Goal: Task Accomplishment & Management: Use online tool/utility

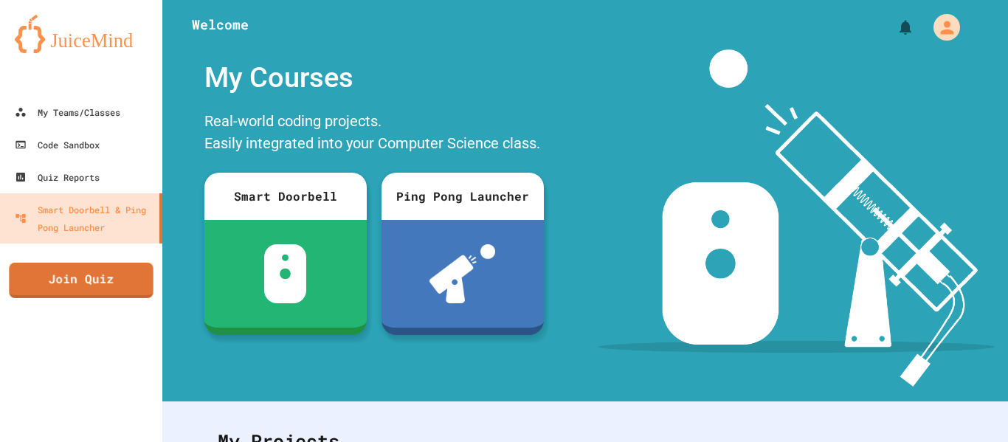
click at [27, 309] on div "My Teams/Classes Code Sandbox Quiz Reports Smart Doorbell & Ping Pong Launcher …" at bounding box center [81, 221] width 162 height 442
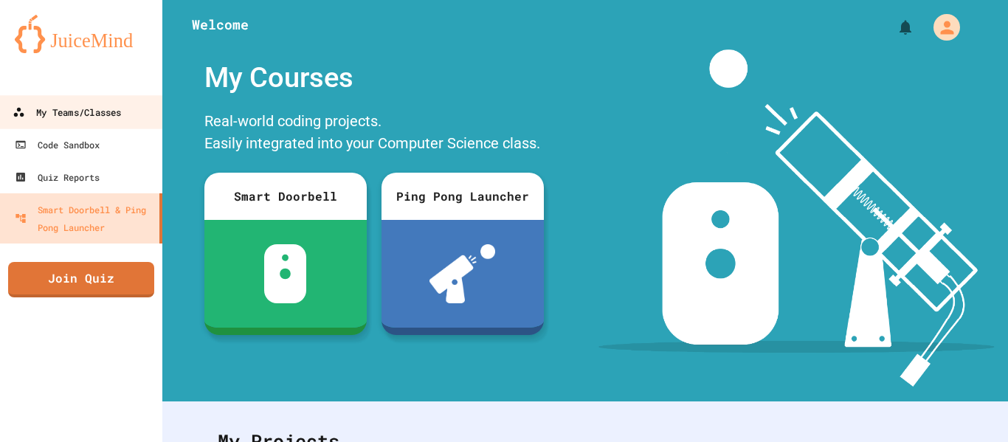
click at [44, 120] on div "My Teams/Classes" at bounding box center [67, 112] width 108 height 18
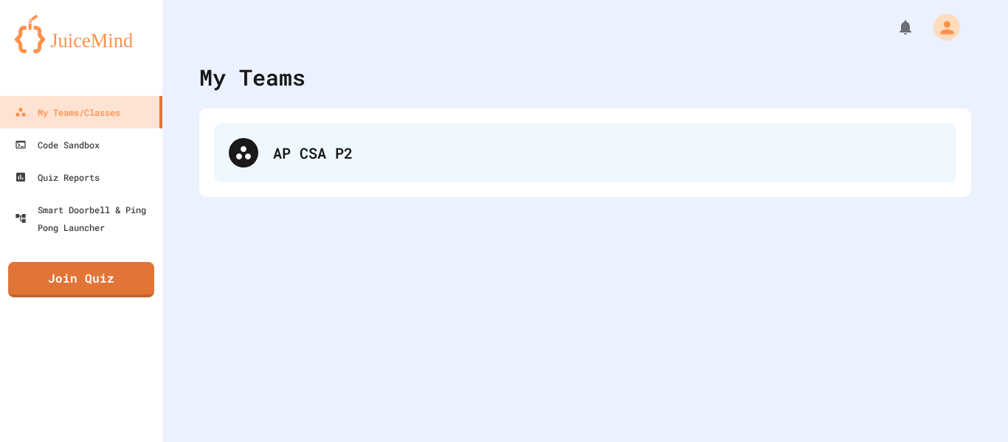
click at [377, 150] on div "AP CSA P2" at bounding box center [607, 153] width 668 height 22
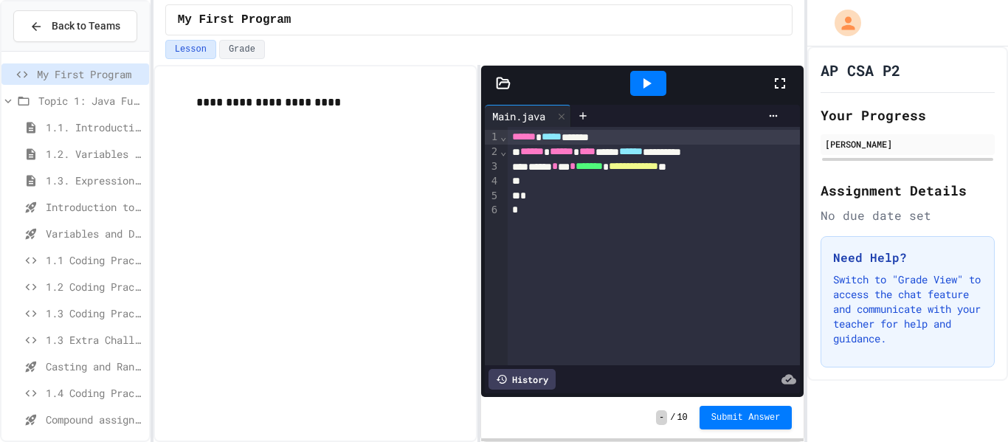
scroll to position [193, 0]
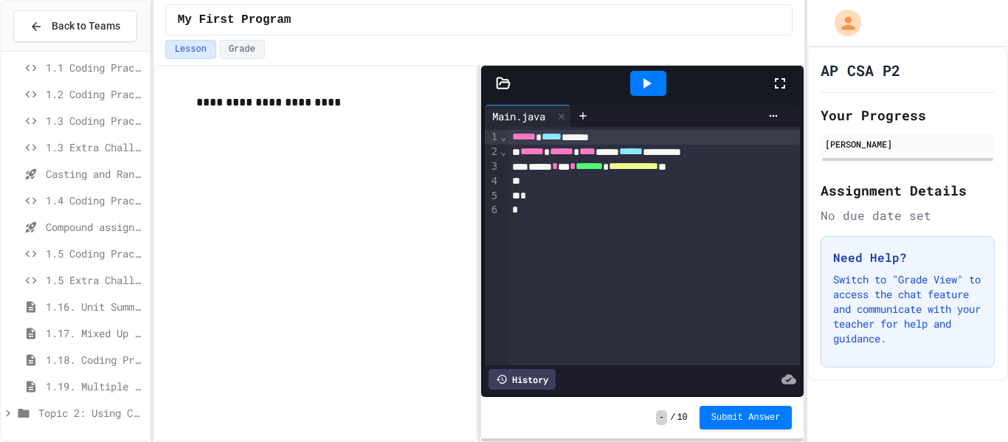
click at [13, 408] on icon at bounding box center [7, 412] width 13 height 13
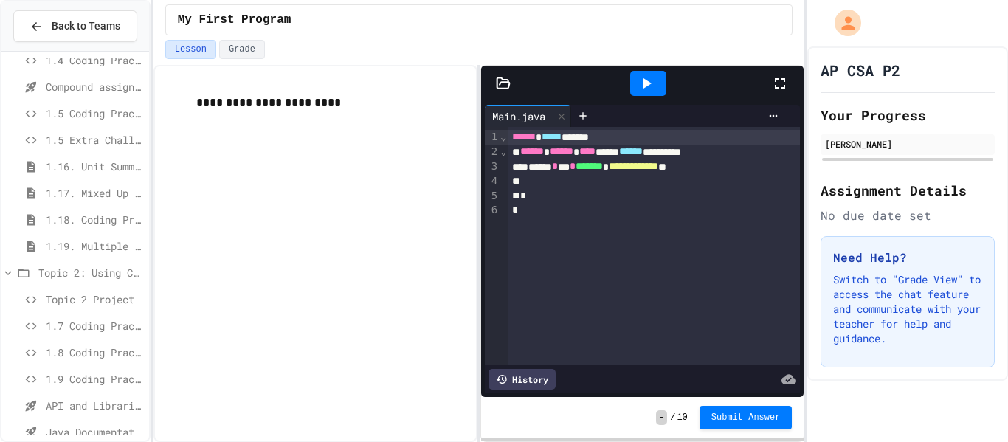
scroll to position [352, 0]
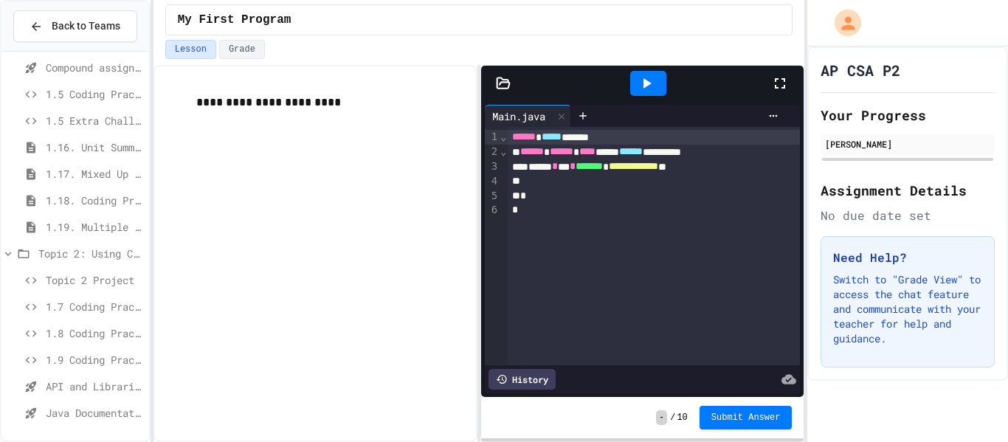
click at [84, 381] on span "API and Libraries - Topic 1.7" at bounding box center [94, 385] width 97 height 15
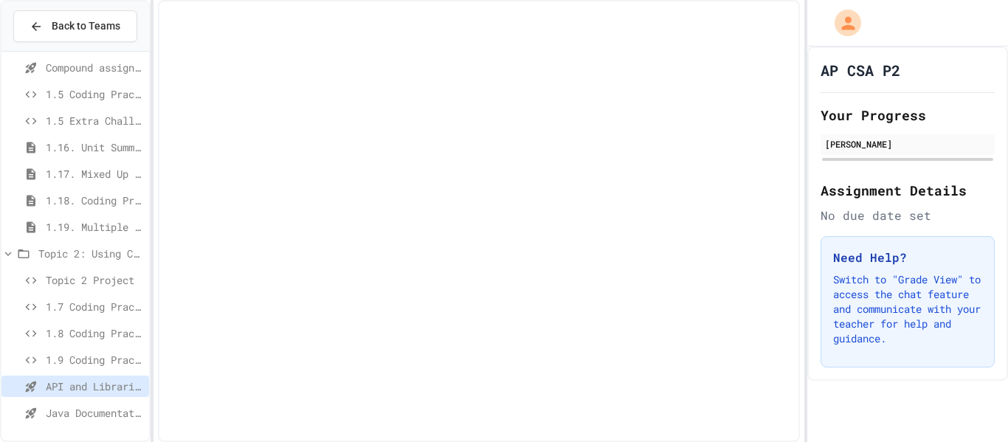
scroll to position [340, 0]
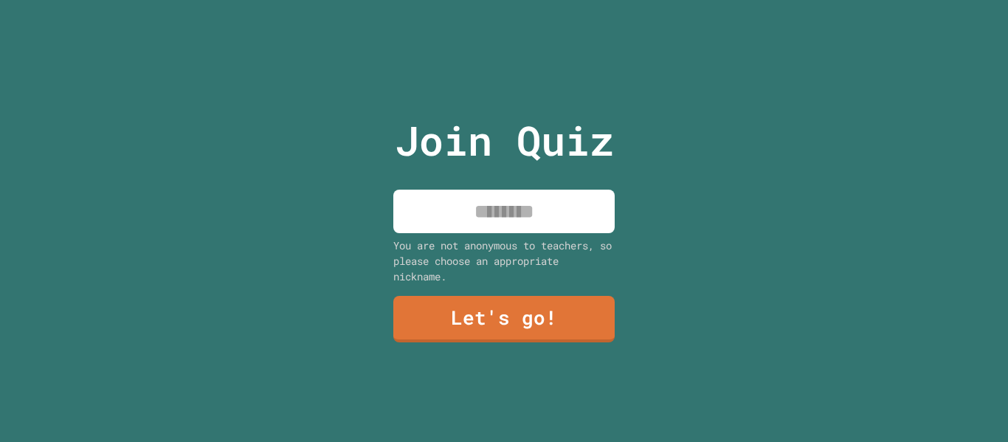
click at [514, 220] on input at bounding box center [503, 212] width 221 height 44
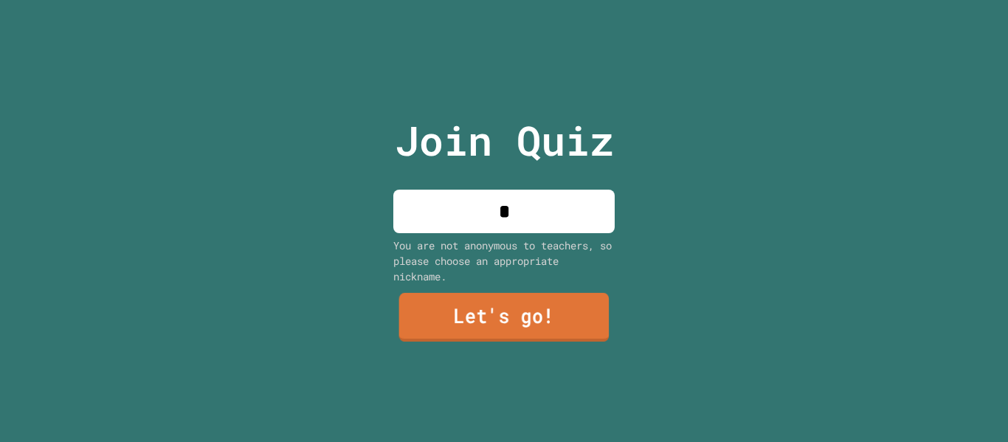
type input "*"
click at [507, 313] on link "Let's go!" at bounding box center [504, 317] width 210 height 49
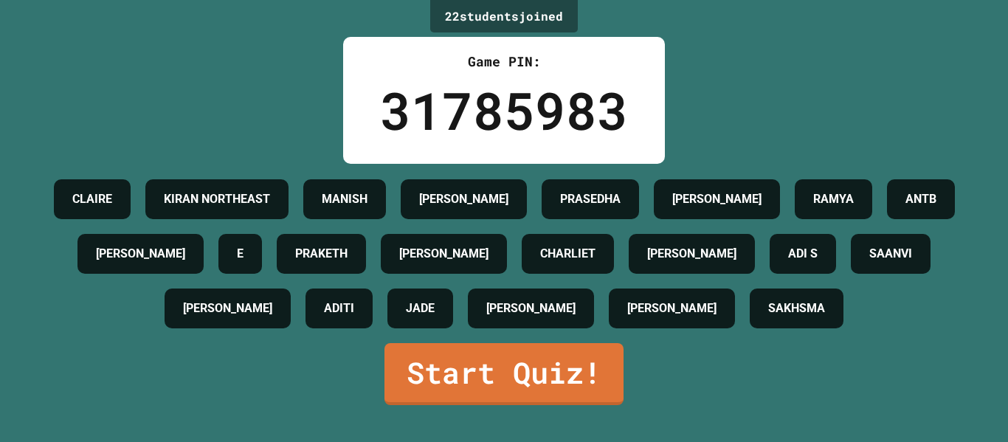
scroll to position [55, 0]
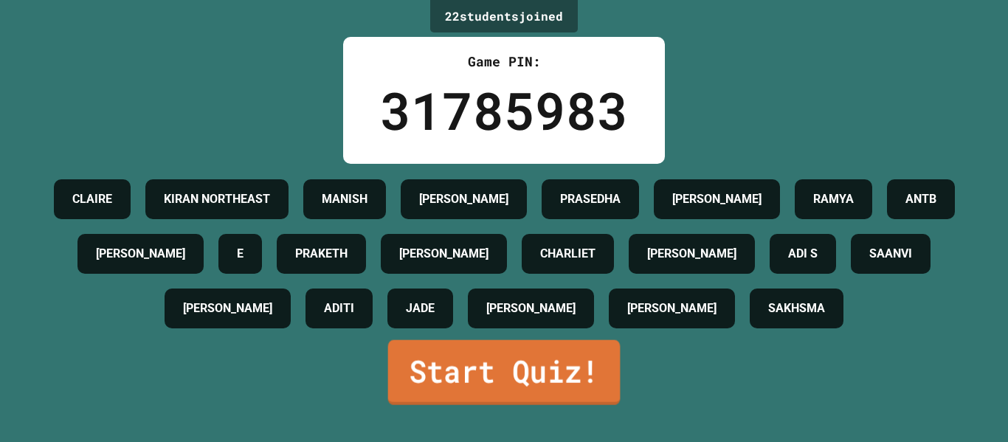
click at [493, 405] on link "Start Quiz!" at bounding box center [504, 372] width 232 height 65
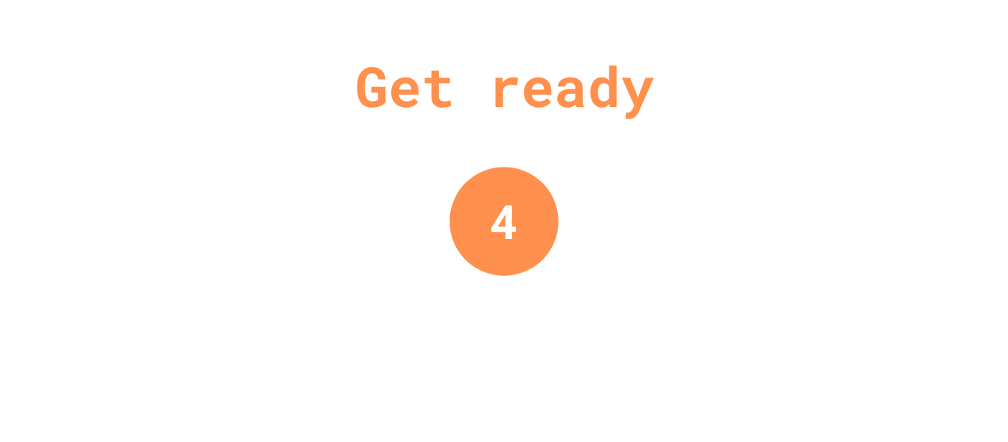
scroll to position [0, 0]
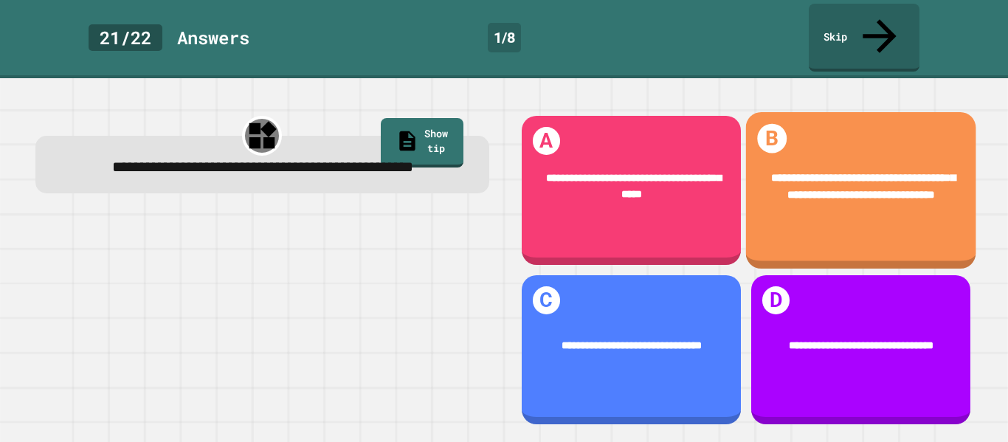
click at [854, 221] on div "**********" at bounding box center [860, 190] width 230 height 156
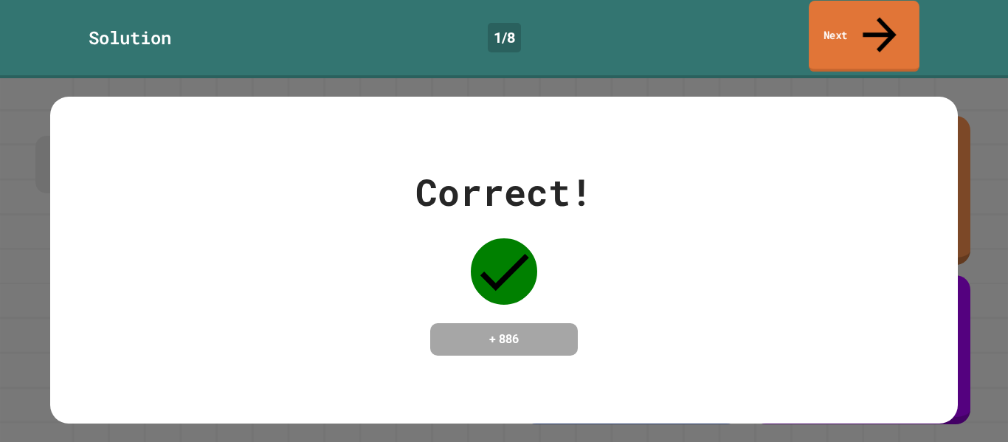
click at [826, 29] on link "Next" at bounding box center [863, 37] width 111 height 72
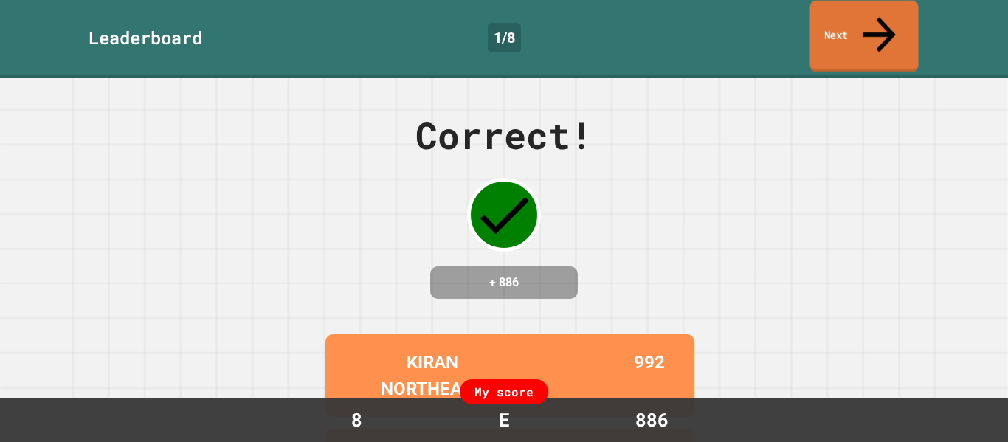
click at [826, 29] on link "Next" at bounding box center [864, 37] width 108 height 72
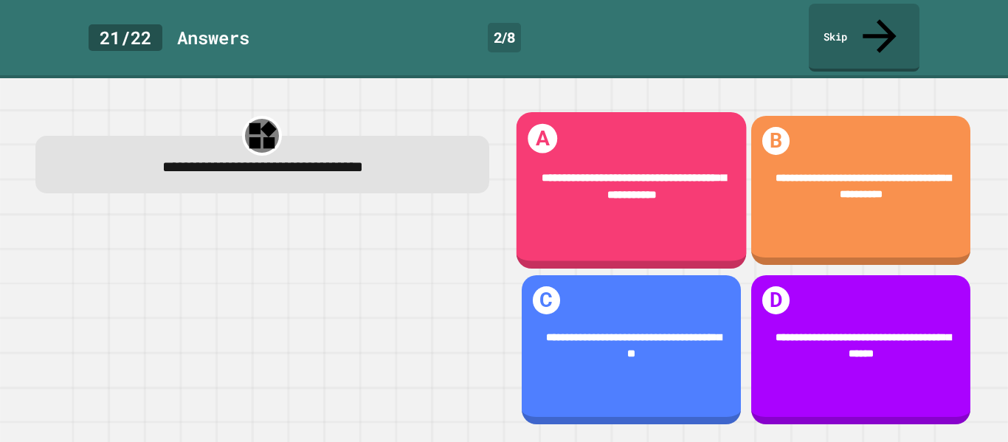
click at [639, 172] on span "**********" at bounding box center [633, 186] width 184 height 28
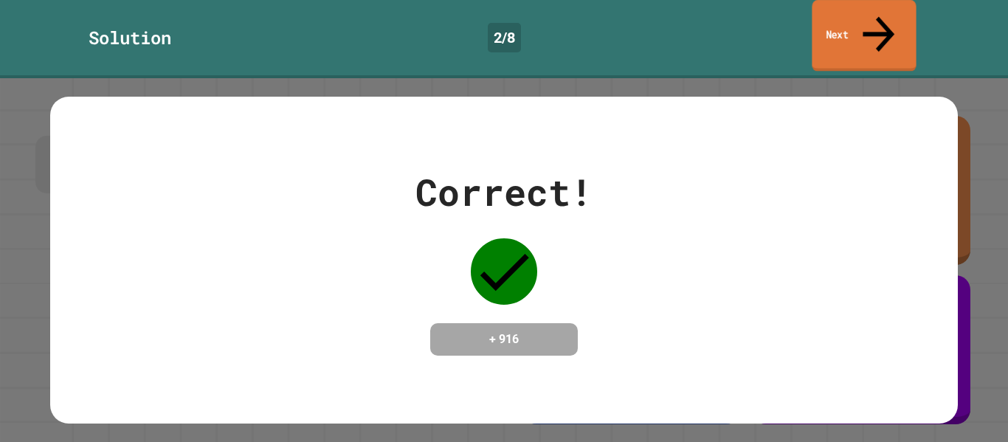
click at [836, 28] on link "Next" at bounding box center [863, 36] width 104 height 72
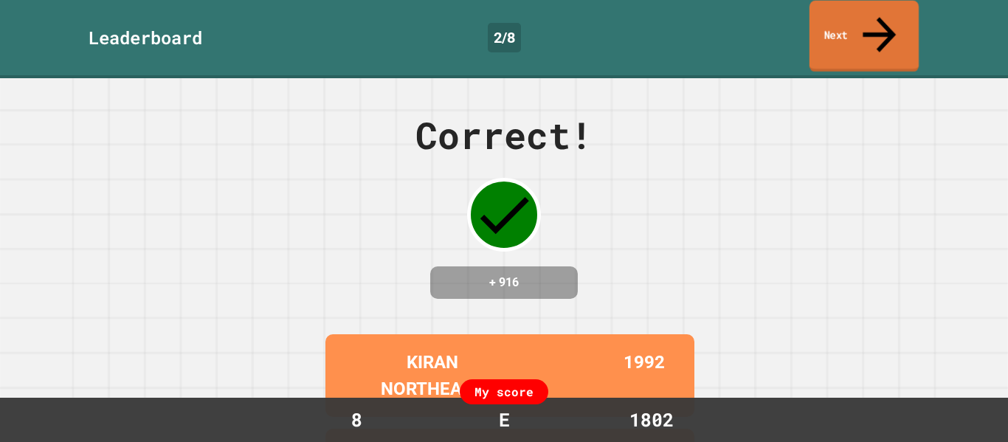
click at [836, 28] on link "Next" at bounding box center [863, 37] width 109 height 72
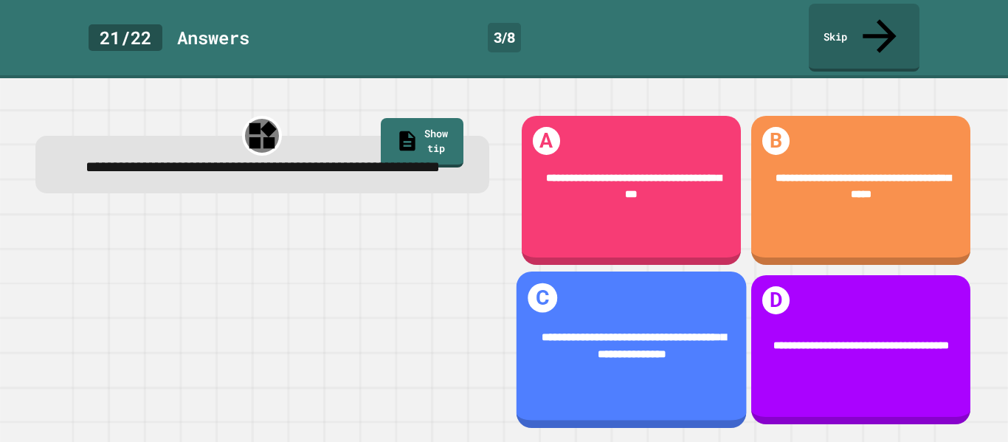
click at [656, 331] on span "**********" at bounding box center [633, 345] width 184 height 28
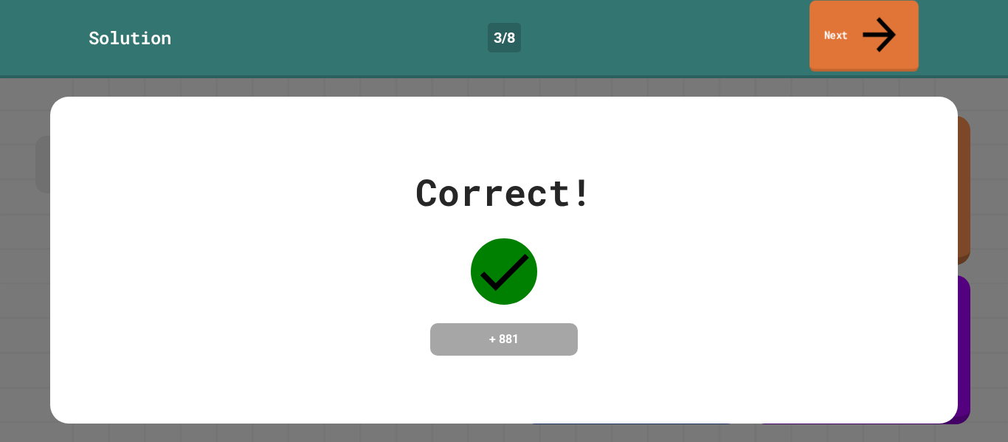
click at [861, 30] on link "Next" at bounding box center [863, 37] width 109 height 72
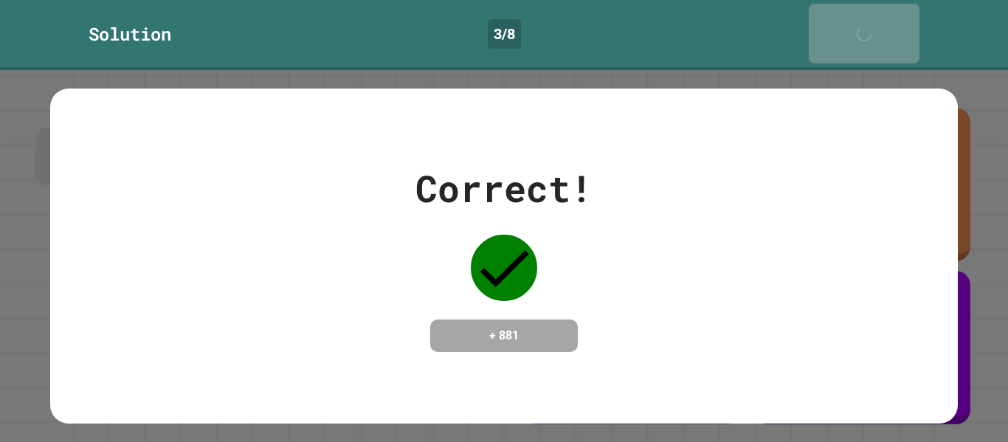
click at [861, 30] on link "Next" at bounding box center [863, 34] width 111 height 60
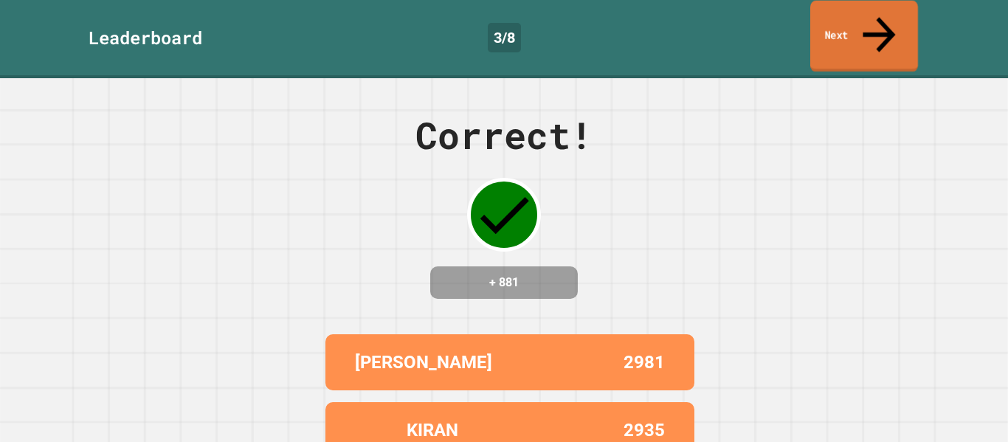
click at [861, 30] on link "Next" at bounding box center [864, 37] width 108 height 72
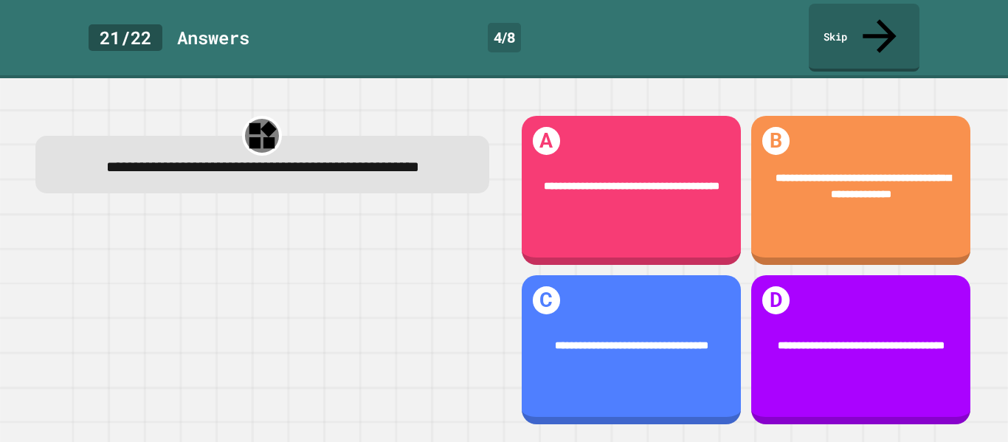
click at [268, 159] on span "**********" at bounding box center [262, 166] width 313 height 15
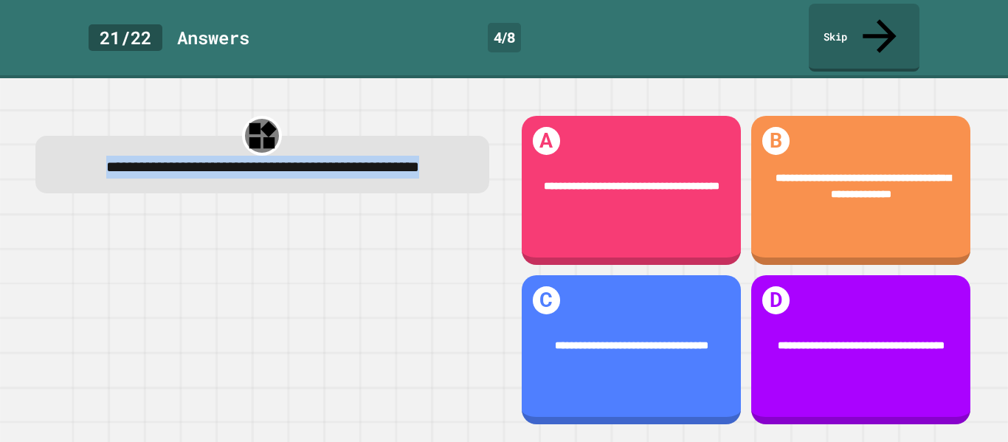
click at [271, 159] on span "**********" at bounding box center [262, 166] width 313 height 15
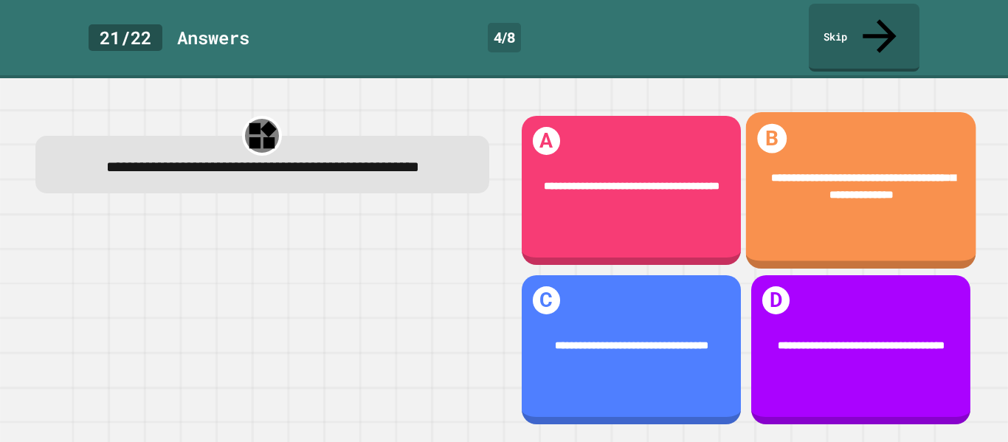
click at [836, 148] on div "**********" at bounding box center [860, 187] width 230 height 78
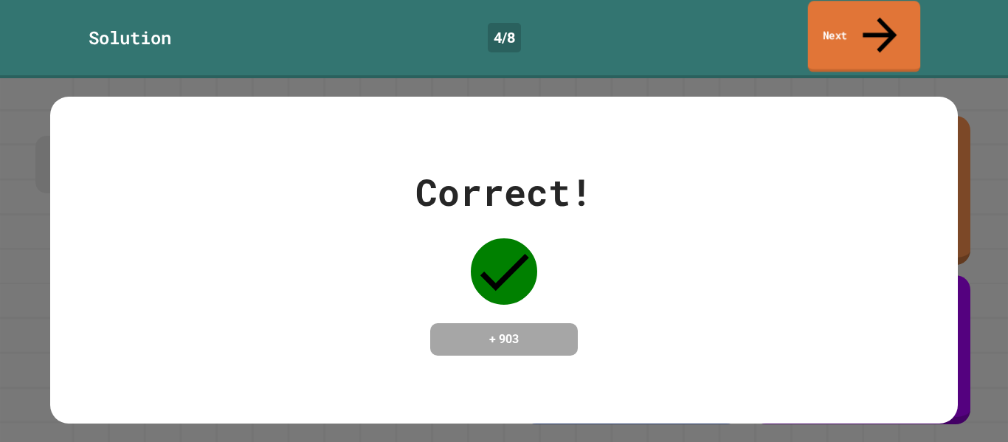
click at [830, 23] on link "Next" at bounding box center [864, 37] width 113 height 72
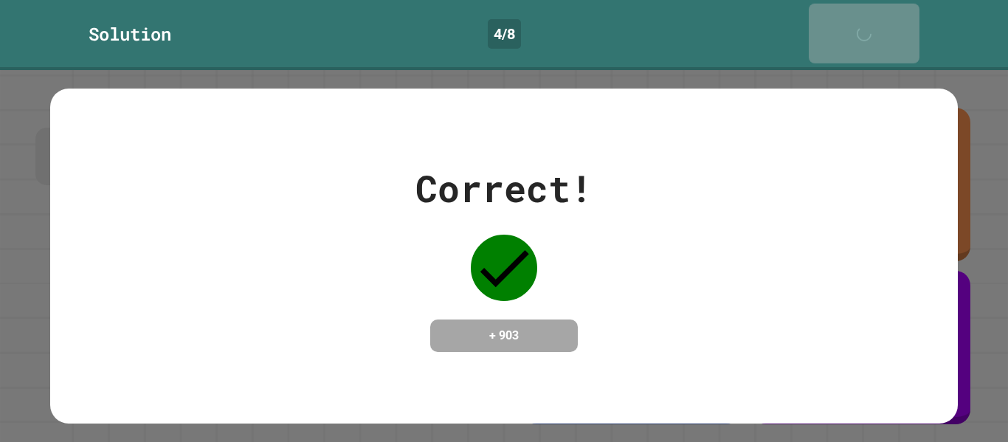
click at [830, 23] on link "Next" at bounding box center [863, 34] width 111 height 60
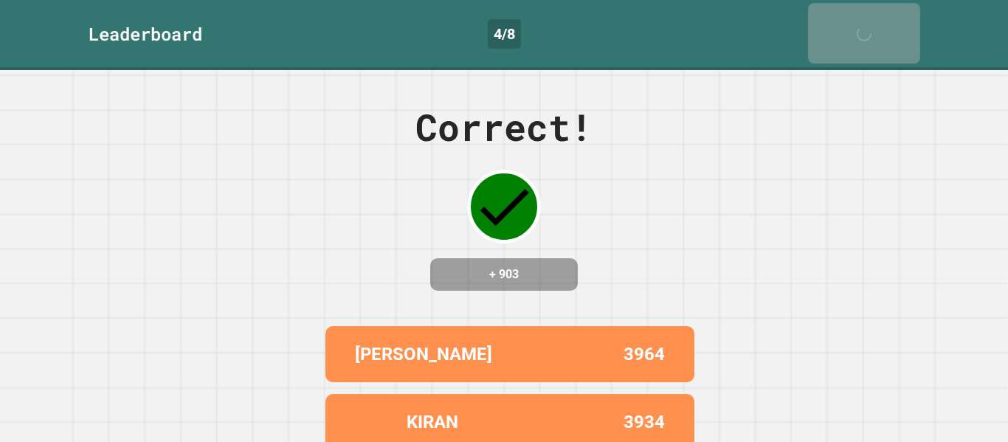
click at [830, 23] on link "Next" at bounding box center [864, 33] width 112 height 60
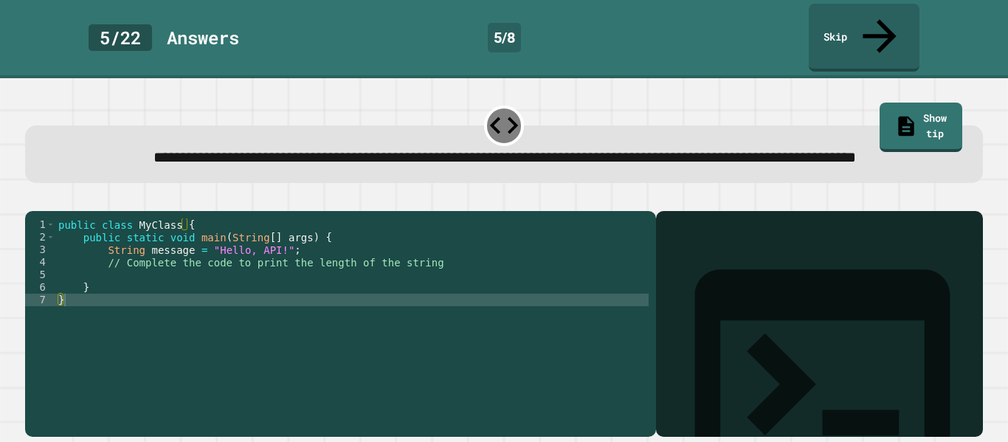
click at [111, 275] on div "public class MyClass { public static void main ( String [ ] args ) { String mes…" at bounding box center [351, 324] width 593 height 213
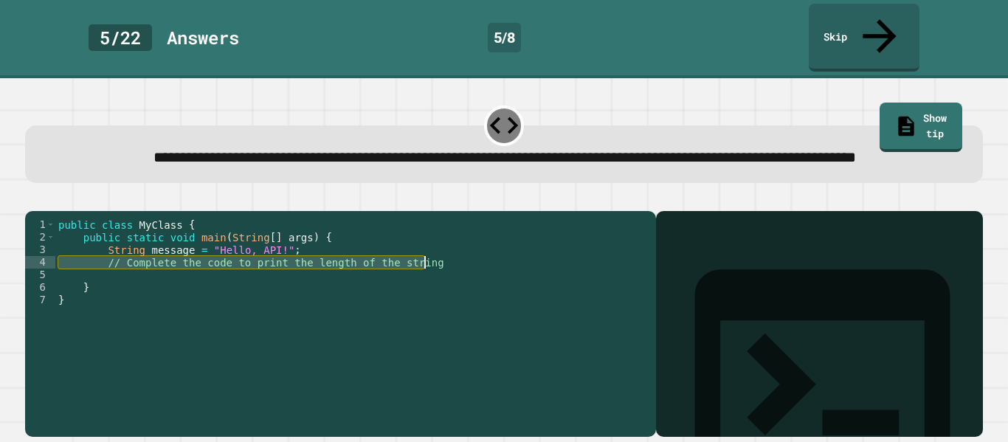
drag, startPoint x: 111, startPoint y: 275, endPoint x: 415, endPoint y: 274, distance: 303.9
click at [415, 274] on div "public class MyClass { public static void main ( String [ ] args ) { String mes…" at bounding box center [351, 324] width 593 height 213
type textarea "**********"
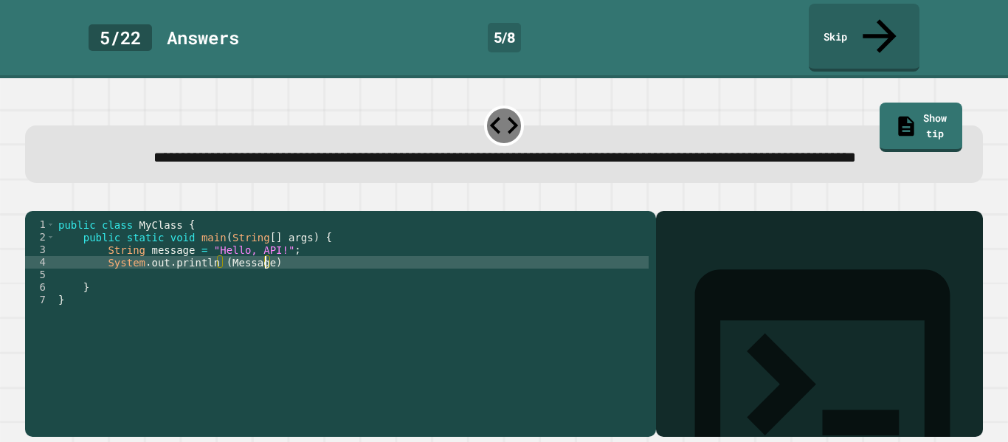
scroll to position [0, 26]
click at [228, 272] on div "public class MyClass { public static void main ( String [ ] args ) { String mes…" at bounding box center [351, 324] width 593 height 213
type textarea "**********"
click at [46, 203] on icon "button" at bounding box center [42, 208] width 8 height 10
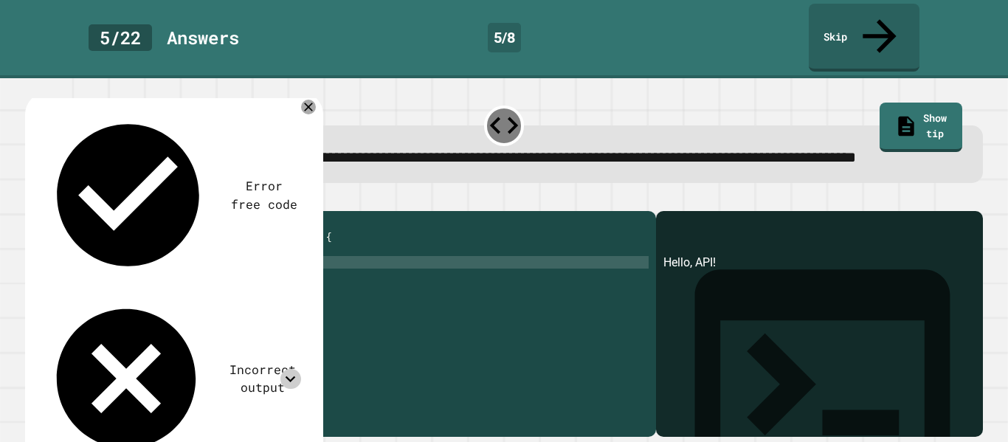
click at [297, 369] on icon at bounding box center [290, 379] width 20 height 20
click at [292, 369] on icon at bounding box center [290, 379] width 20 height 20
click at [901, 100] on link "Show tip" at bounding box center [920, 126] width 75 height 52
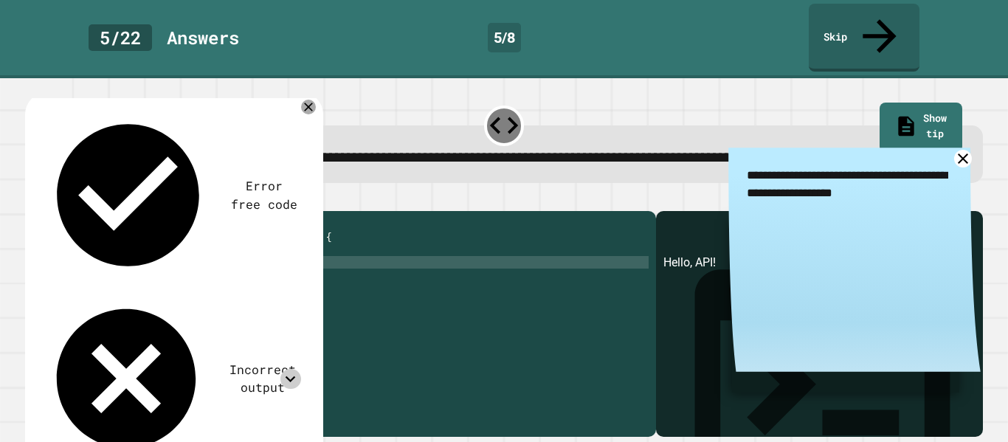
click at [962, 154] on icon at bounding box center [962, 159] width 18 height 18
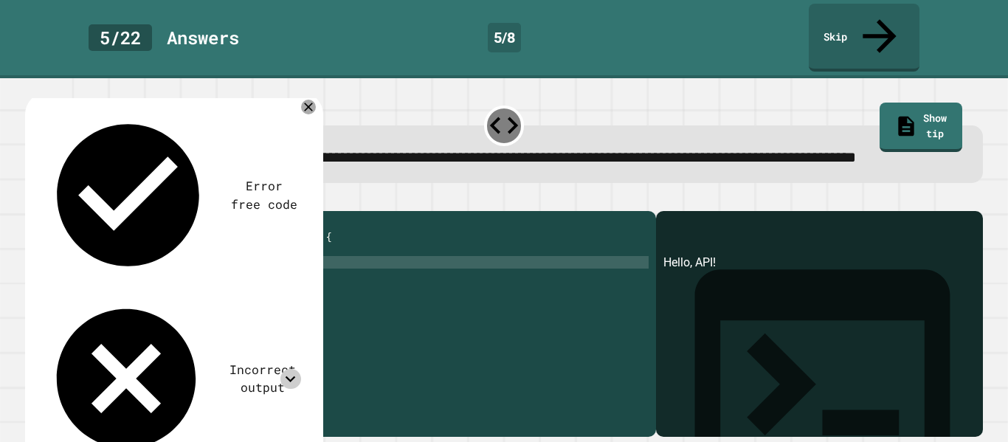
click at [289, 369] on icon at bounding box center [290, 379] width 20 height 20
click at [891, 100] on link "Show tip" at bounding box center [920, 126] width 83 height 52
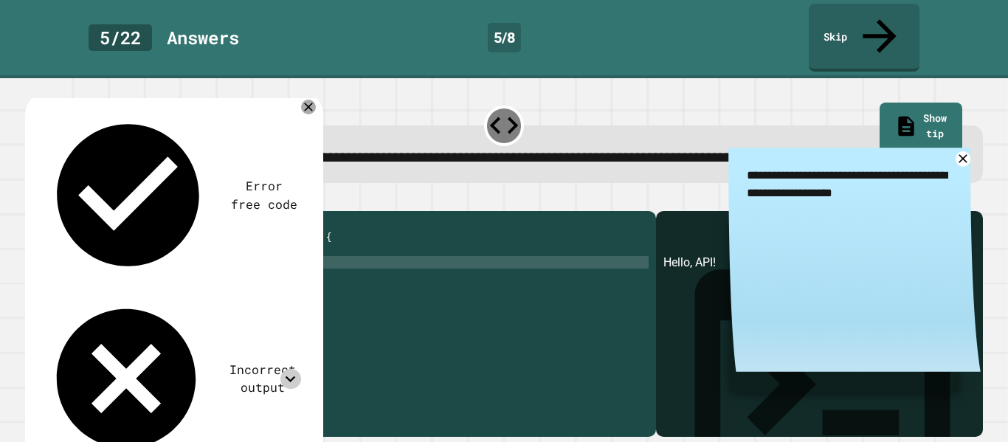
click at [123, 278] on div "public class MyClass { public static void main ( String [ ] args ) { String mes…" at bounding box center [351, 324] width 593 height 213
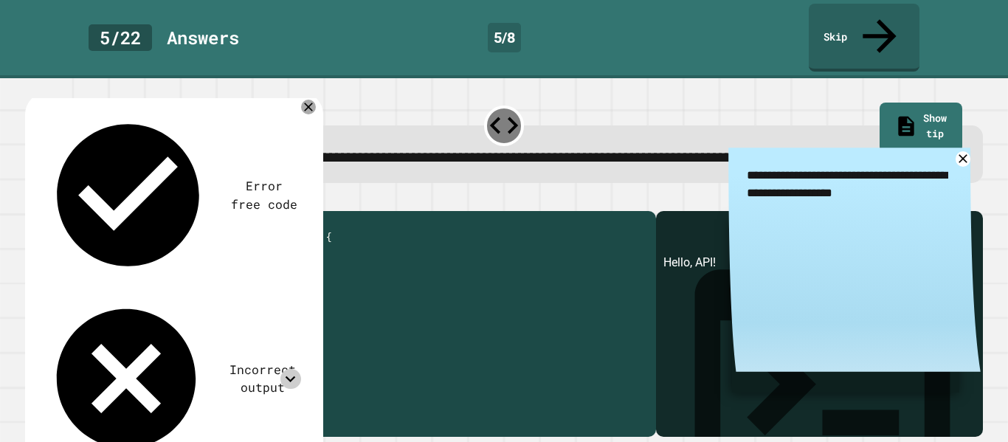
drag, startPoint x: 123, startPoint y: 278, endPoint x: 274, endPoint y: 277, distance: 150.5
click at [274, 277] on div "public class MyClass { public static void main ( String [ ] args ) { String mes…" at bounding box center [351, 324] width 593 height 213
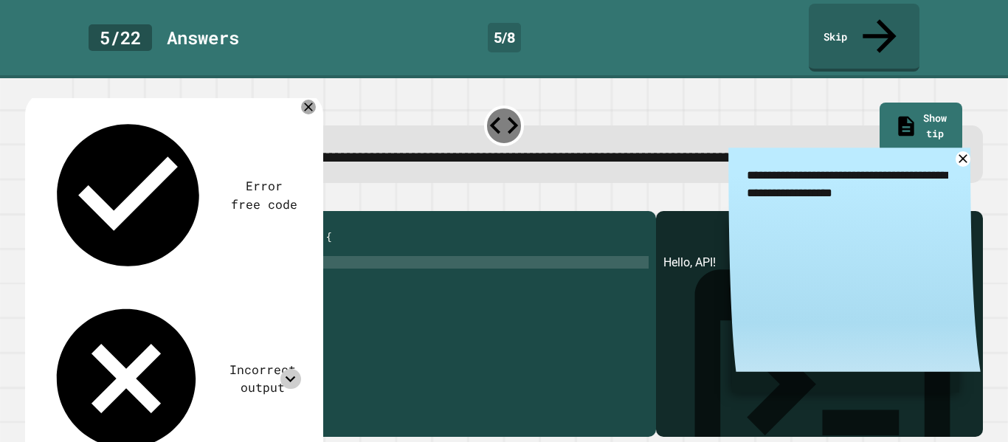
type textarea "*"
click at [105, 276] on div "public class MyClass { public static void main ( String [ ] args ) { String mes…" at bounding box center [351, 324] width 593 height 213
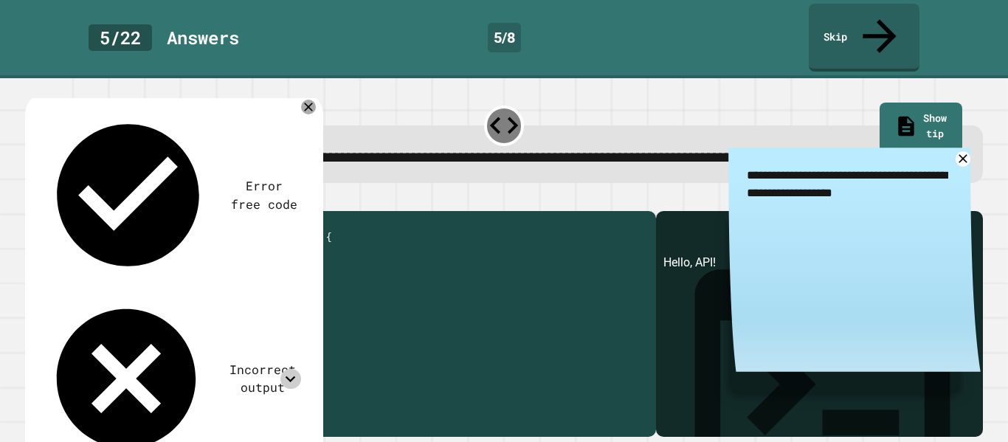
drag, startPoint x: 205, startPoint y: 272, endPoint x: 170, endPoint y: 274, distance: 34.7
click at [170, 274] on div "public class MyClass { public static void main ( String [ ] args ) { String mes…" at bounding box center [351, 324] width 593 height 213
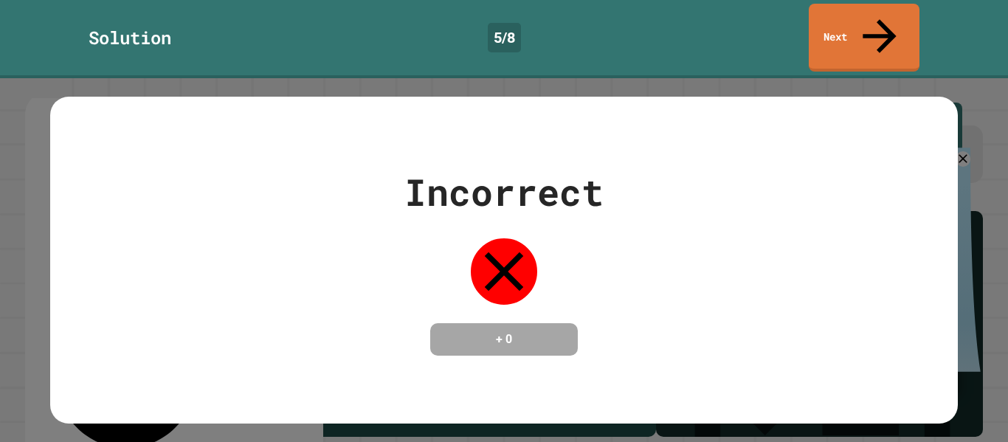
scroll to position [0, 19]
type textarea "**********"
click at [842, 27] on link "Next" at bounding box center [863, 36] width 101 height 72
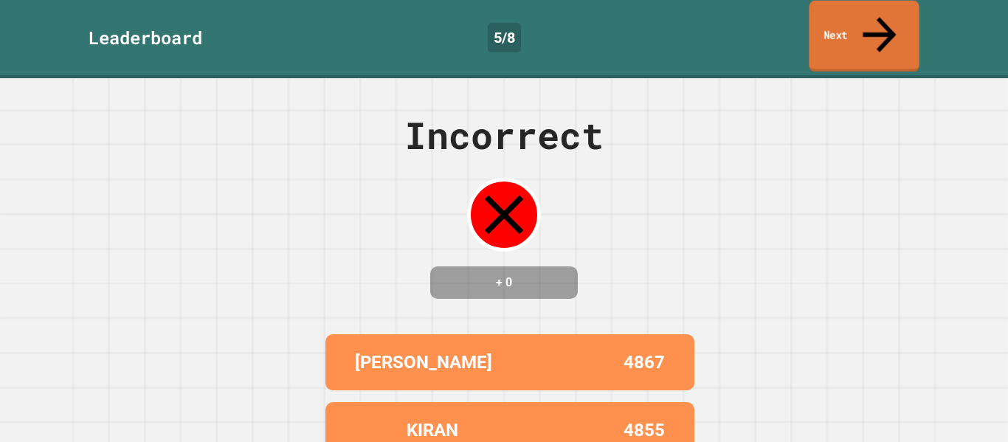
click at [838, 17] on link "Next" at bounding box center [863, 37] width 110 height 72
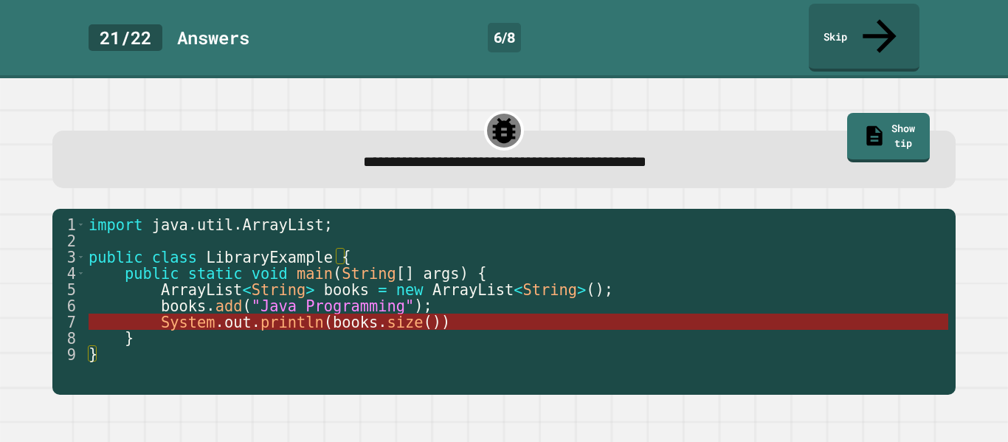
click at [180, 313] on span "System" at bounding box center [188, 322] width 55 height 18
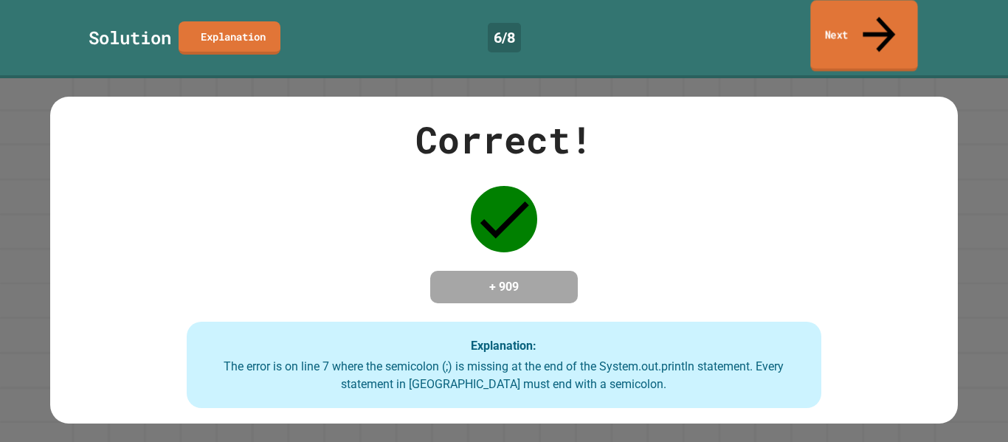
click at [856, 13] on link "Next" at bounding box center [863, 36] width 107 height 72
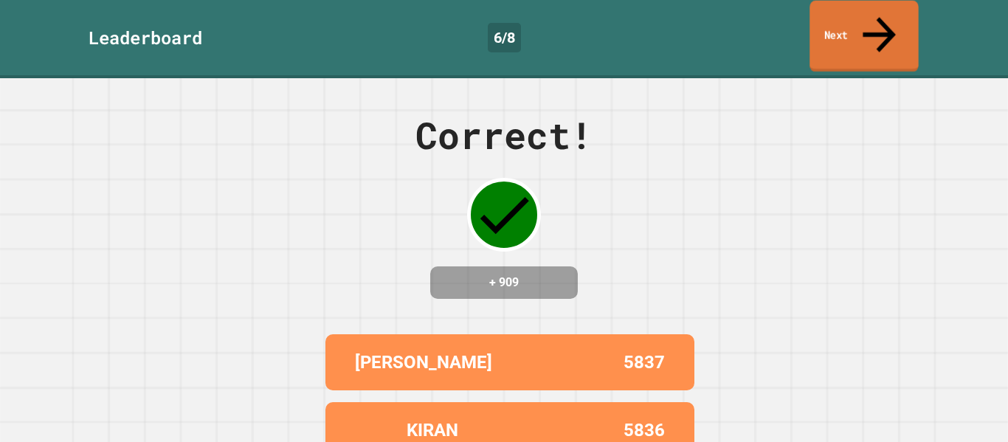
click at [856, 13] on link "Next" at bounding box center [863, 37] width 108 height 72
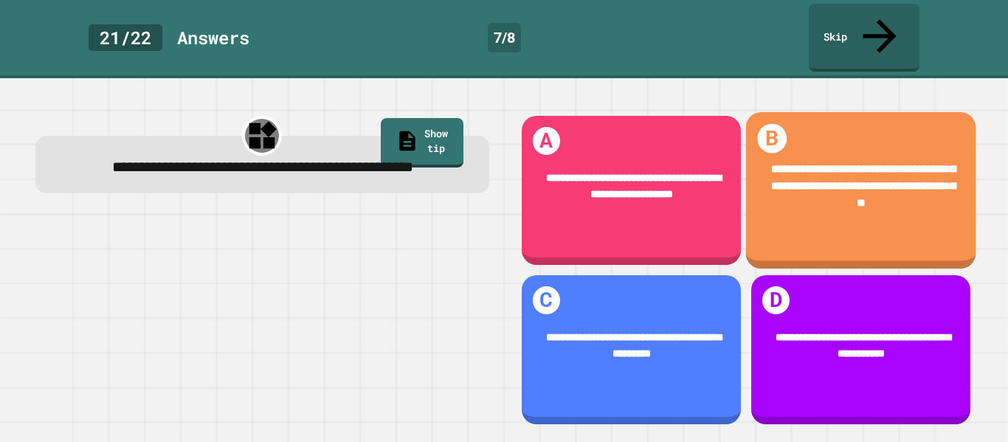
click at [822, 112] on div "**********" at bounding box center [860, 190] width 230 height 156
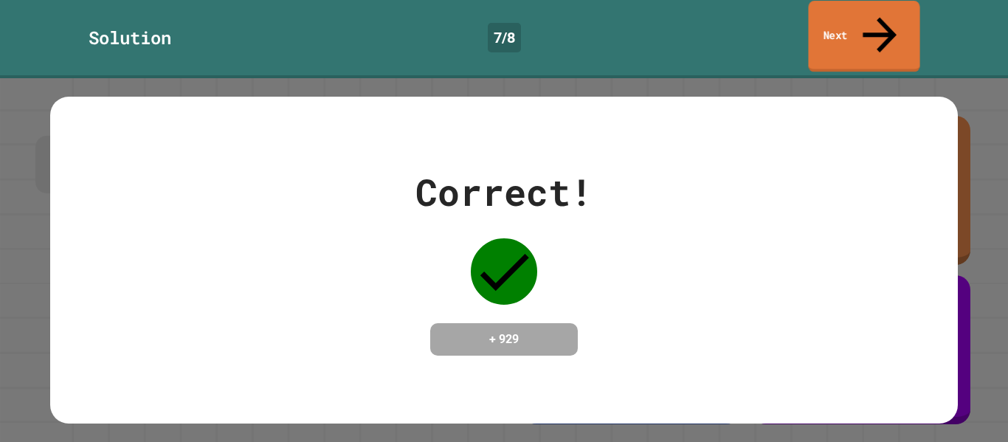
click at [857, 25] on link "Next" at bounding box center [863, 37] width 111 height 72
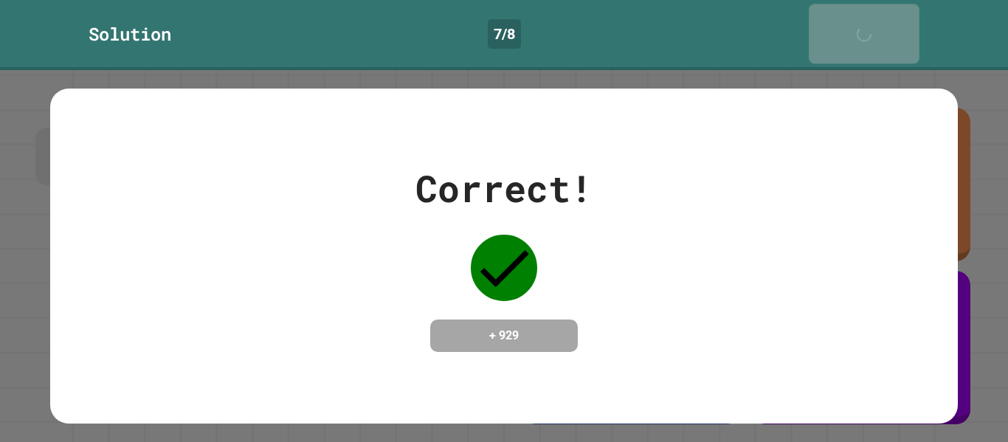
click at [857, 25] on div "Next" at bounding box center [863, 33] width 37 height 45
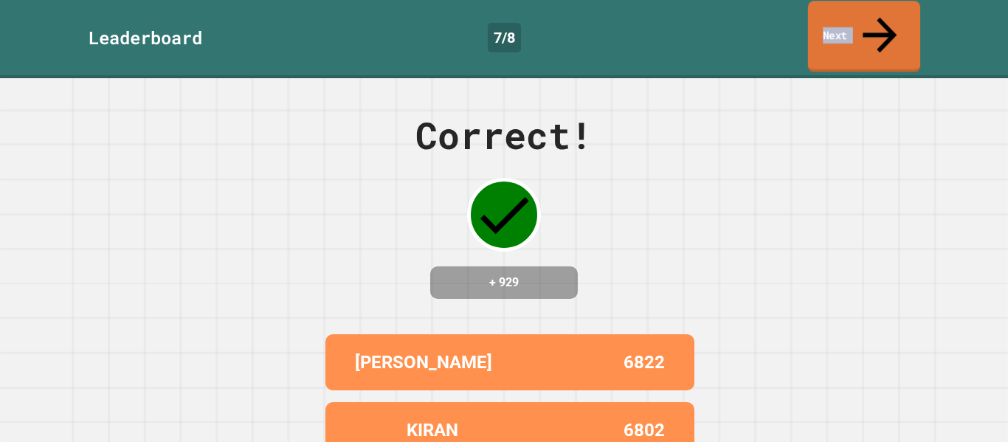
click at [857, 25] on link "Next" at bounding box center [864, 37] width 112 height 72
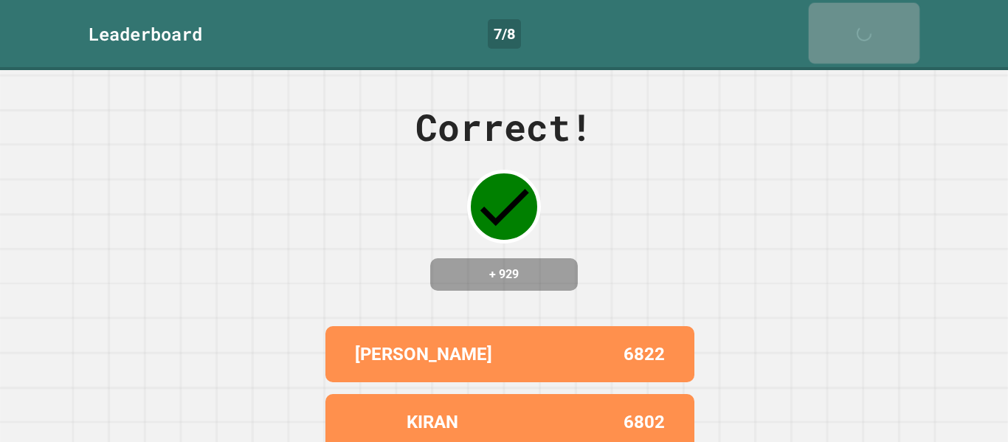
click at [857, 25] on div "Next" at bounding box center [863, 33] width 37 height 46
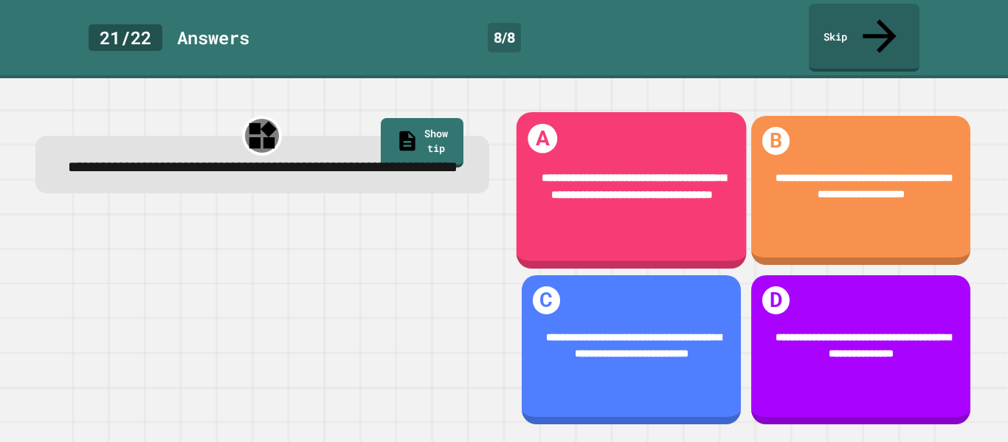
click at [686, 204] on div "**********" at bounding box center [631, 187] width 230 height 78
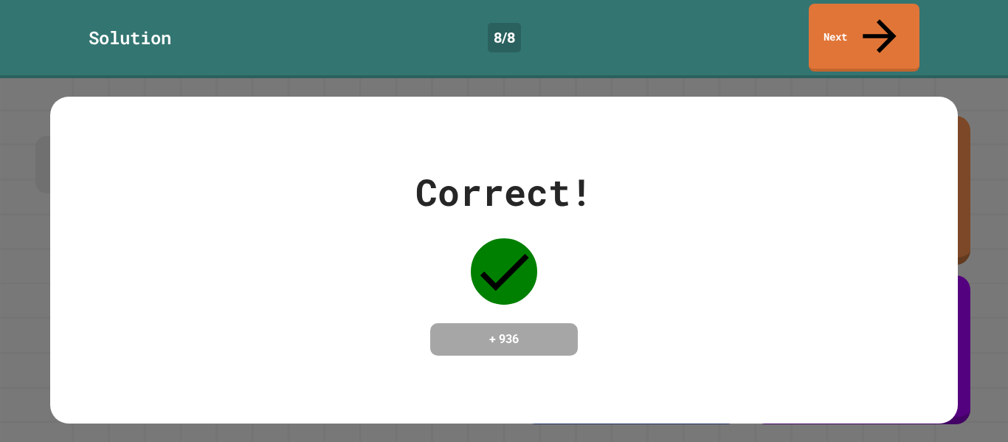
click at [814, 25] on link "Next" at bounding box center [863, 38] width 111 height 68
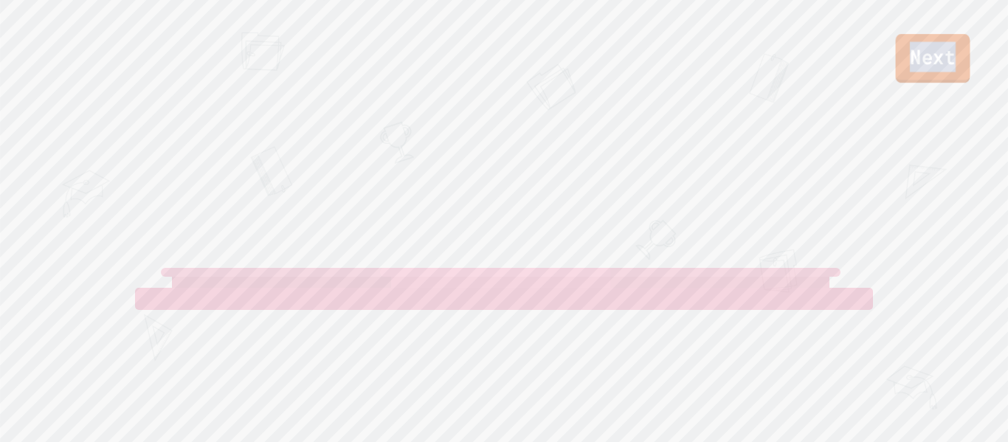
click at [938, 60] on link "Next" at bounding box center [932, 58] width 74 height 49
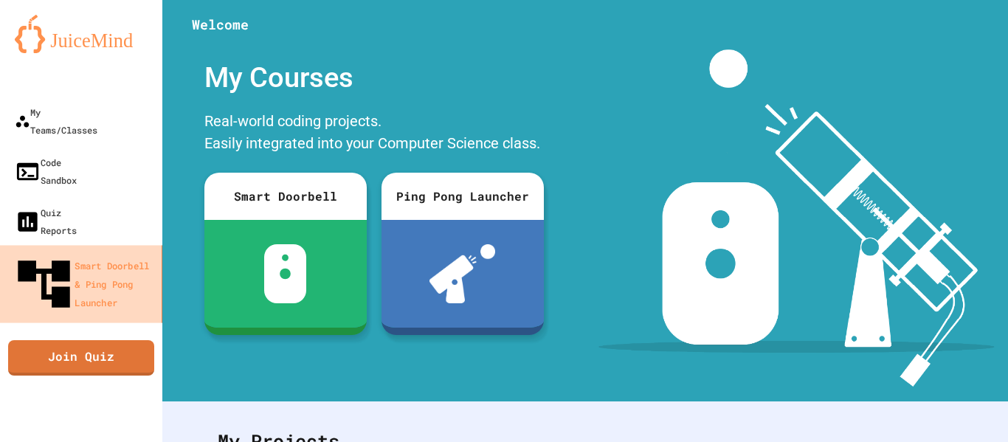
click at [16, 253] on icon at bounding box center [44, 284] width 62 height 62
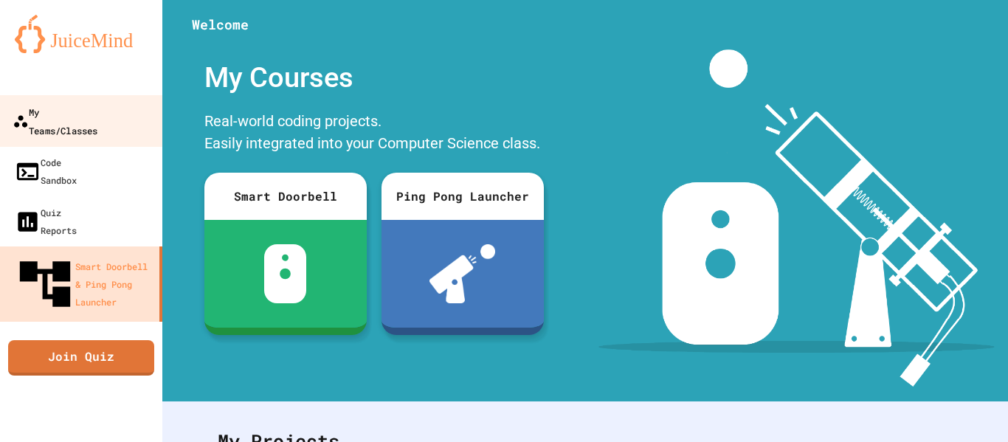
click at [35, 120] on div "My Teams/Classes" at bounding box center [55, 121] width 85 height 36
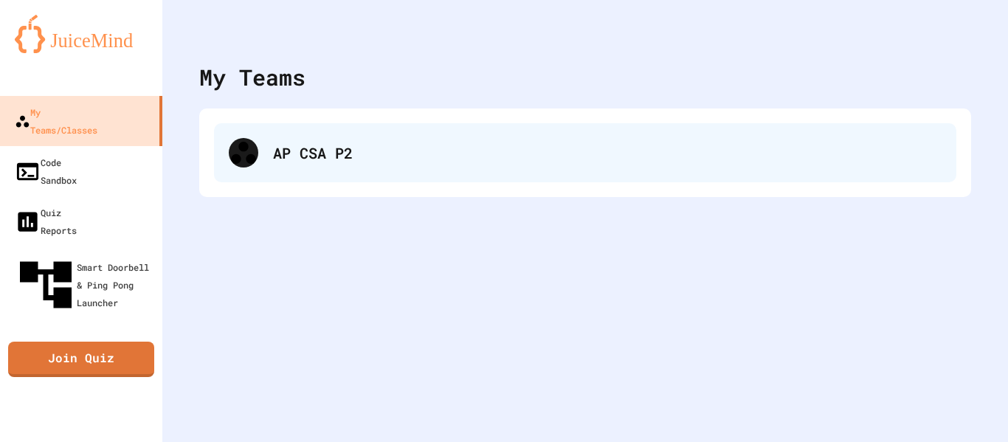
click at [283, 170] on div "AP CSA P2" at bounding box center [585, 152] width 742 height 59
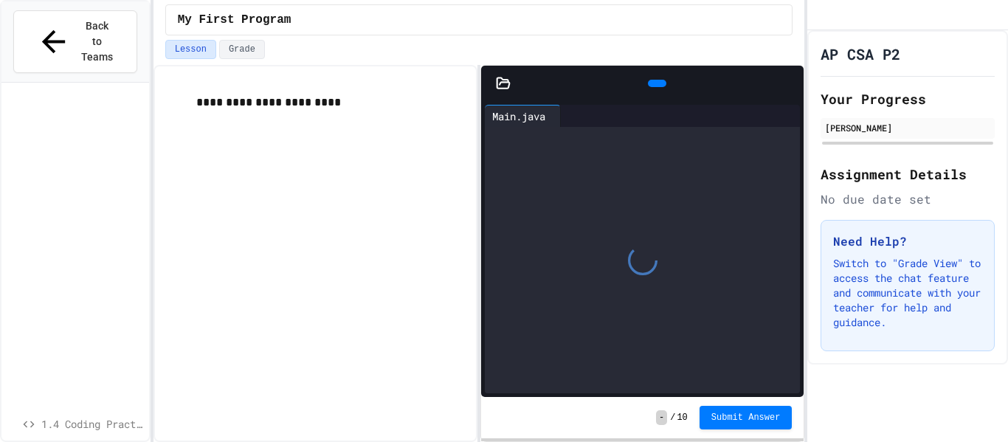
scroll to position [352, 0]
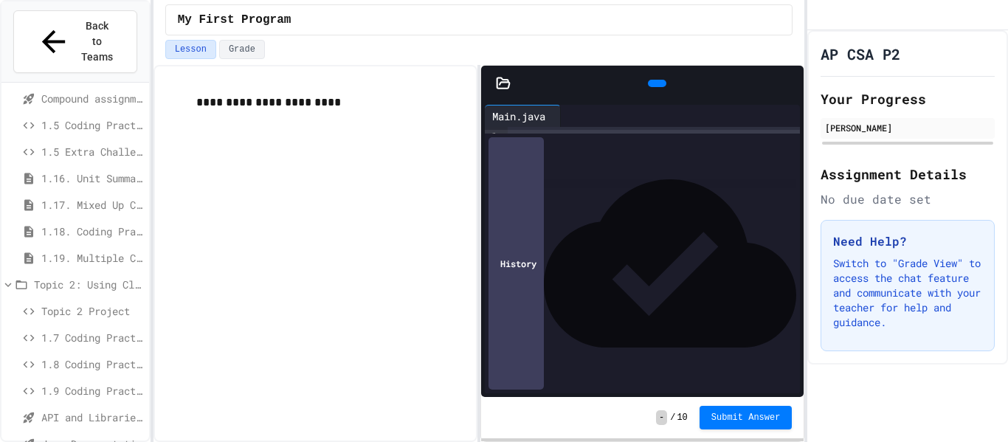
click at [65, 436] on span "Java Documentation with Comments - Topic 1.8" at bounding box center [92, 443] width 102 height 15
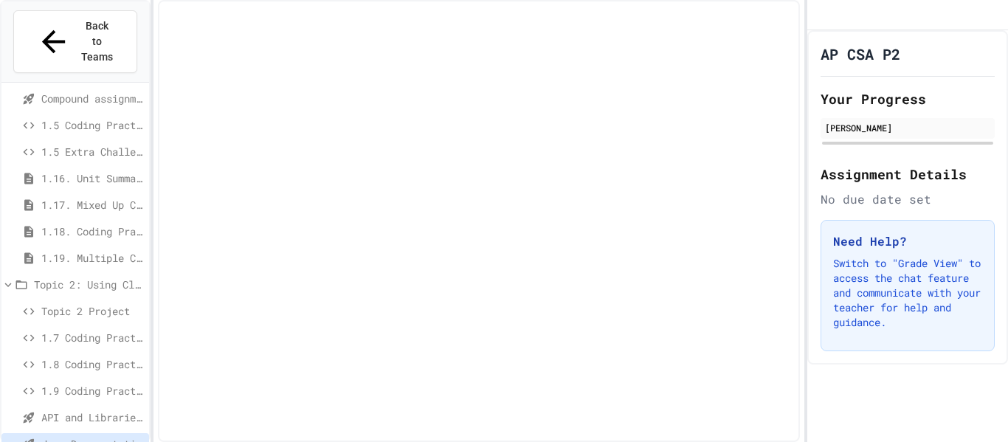
scroll to position [340, 0]
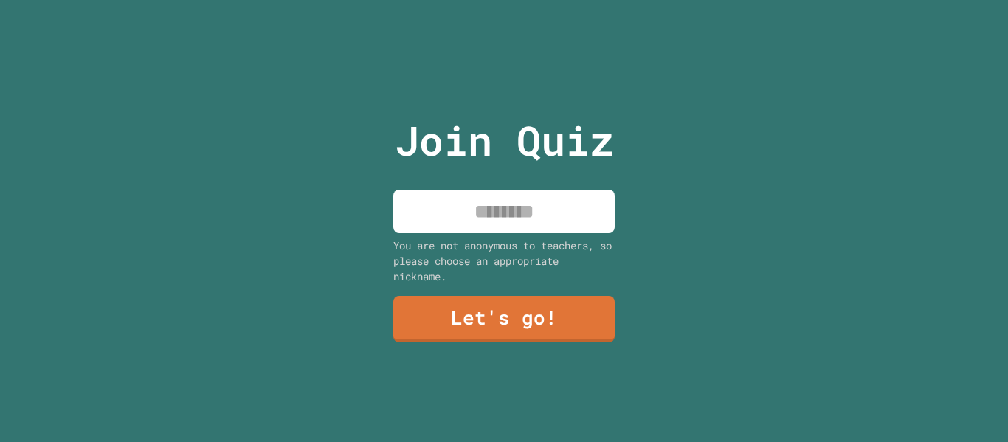
click at [523, 230] on input at bounding box center [503, 212] width 221 height 44
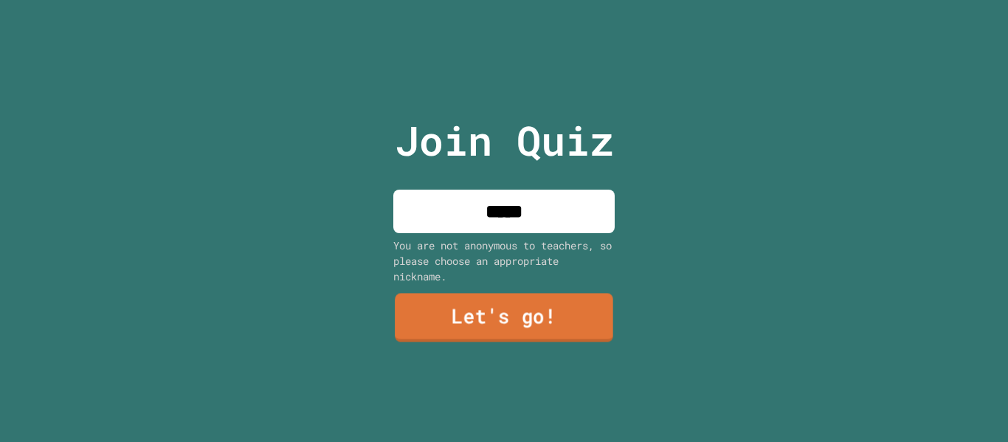
type input "*****"
click at [473, 308] on link "Let's go!" at bounding box center [504, 318] width 218 height 49
click at [504, 0] on div at bounding box center [504, 0] width 0 height 0
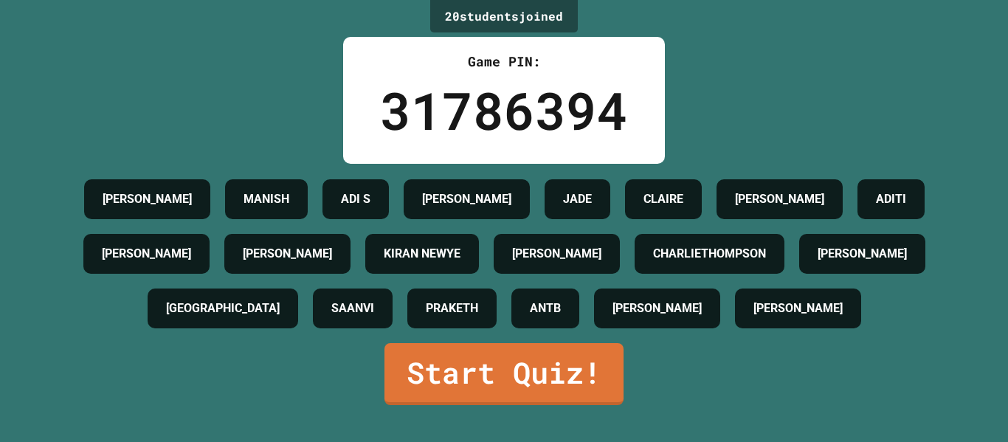
scroll to position [55, 0]
click at [445, 405] on link "Start Quiz!" at bounding box center [504, 372] width 235 height 65
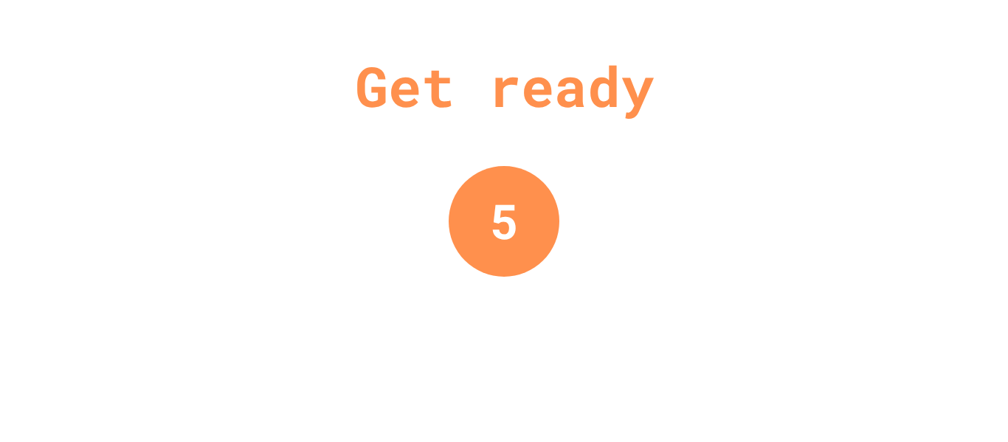
scroll to position [0, 0]
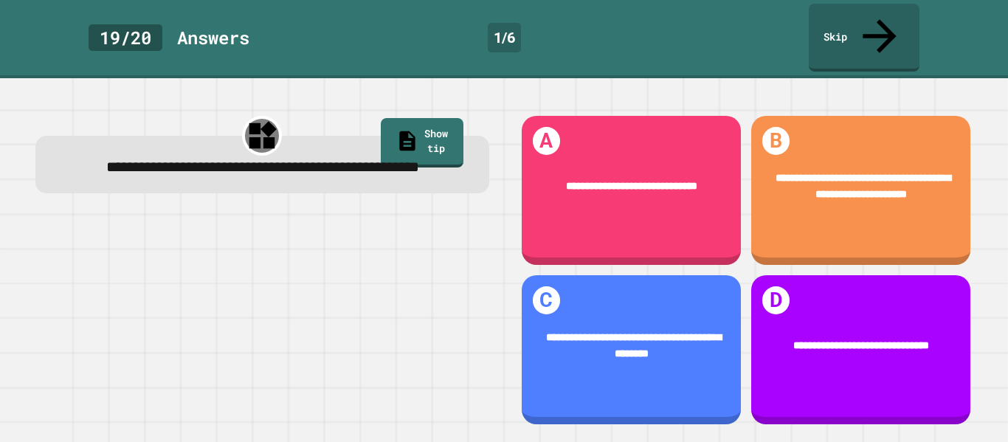
click at [294, 159] on span "**********" at bounding box center [262, 166] width 313 height 15
click at [819, 116] on div "**********" at bounding box center [860, 191] width 220 height 150
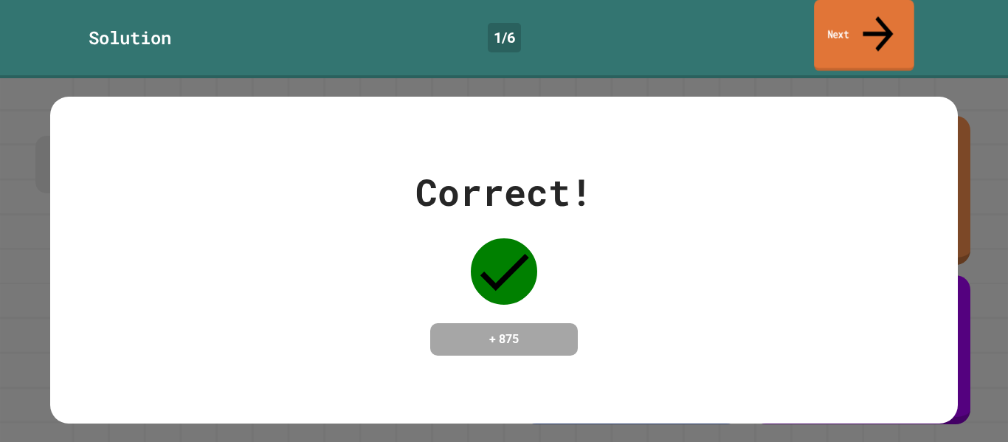
click at [842, 24] on link "Next" at bounding box center [864, 36] width 100 height 72
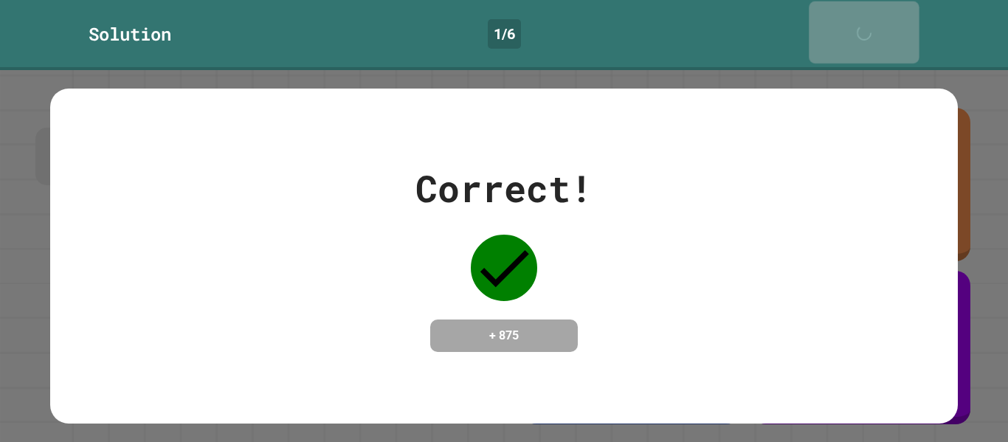
click at [845, 24] on div "Next" at bounding box center [863, 32] width 37 height 46
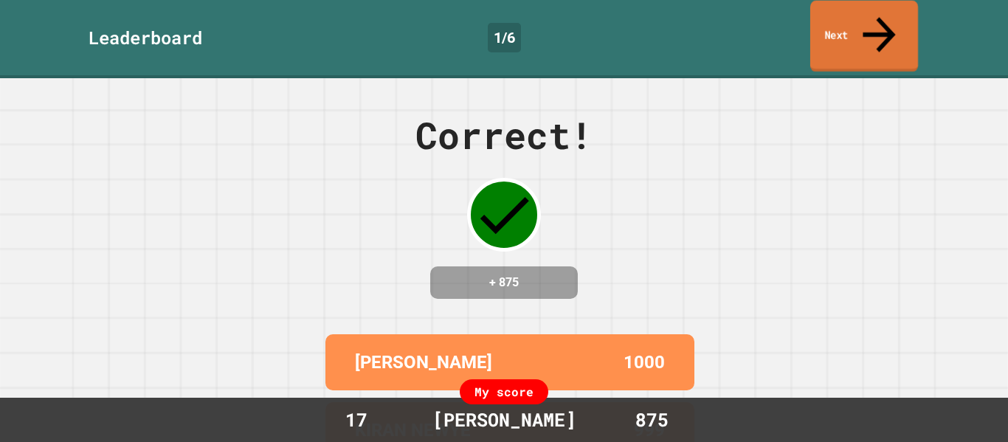
click at [842, 24] on link "Next" at bounding box center [864, 37] width 108 height 72
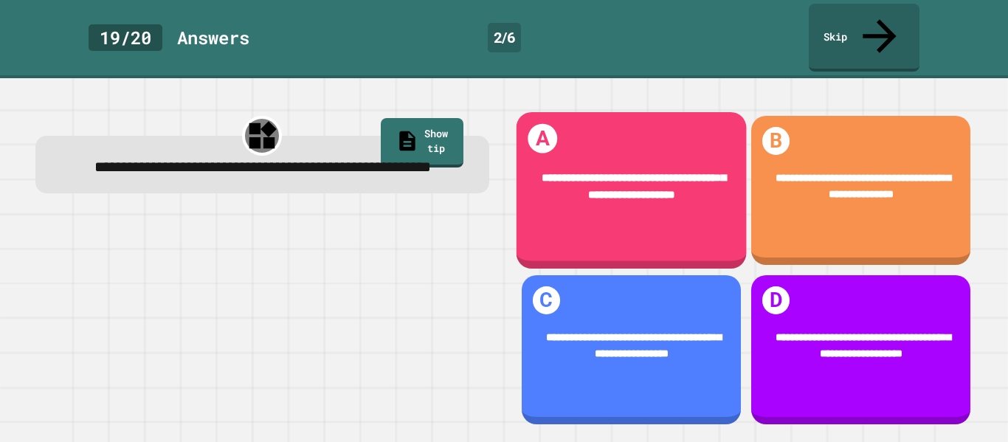
click at [686, 209] on div "**********" at bounding box center [631, 190] width 230 height 156
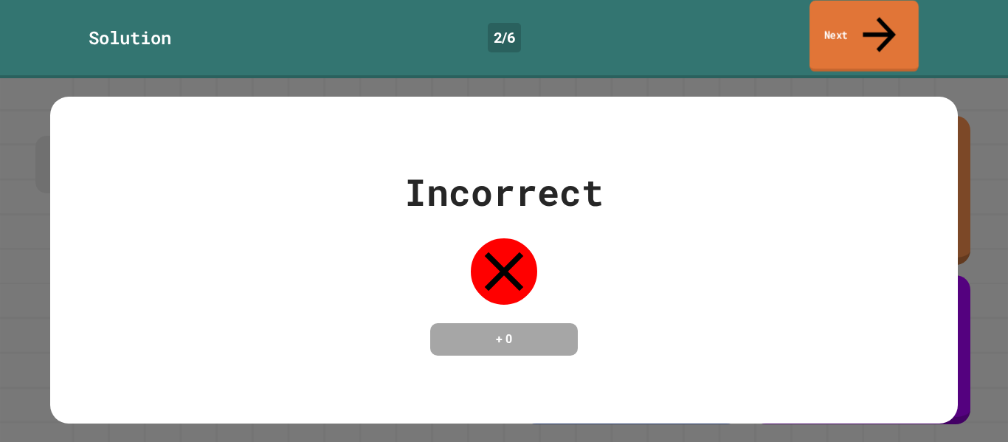
click at [828, 28] on link "Next" at bounding box center [863, 37] width 109 height 72
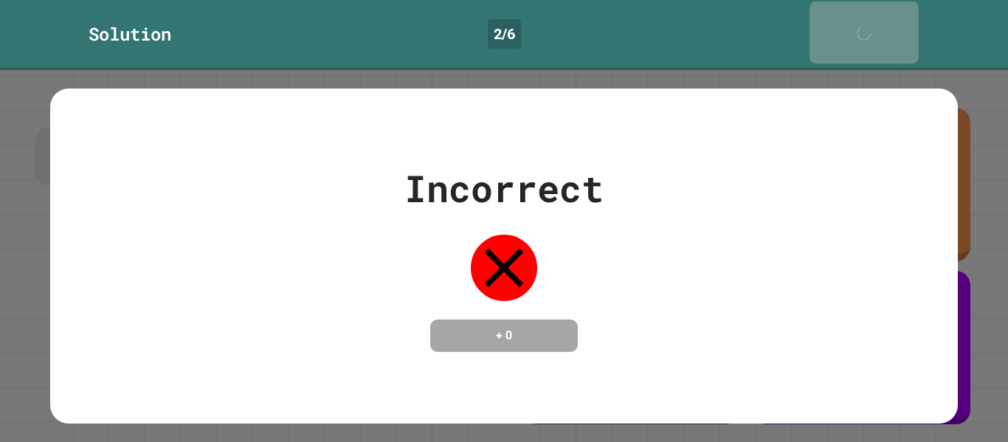
click at [828, 28] on link "Next" at bounding box center [863, 32] width 109 height 62
click at [828, 28] on link "Next" at bounding box center [863, 34] width 111 height 60
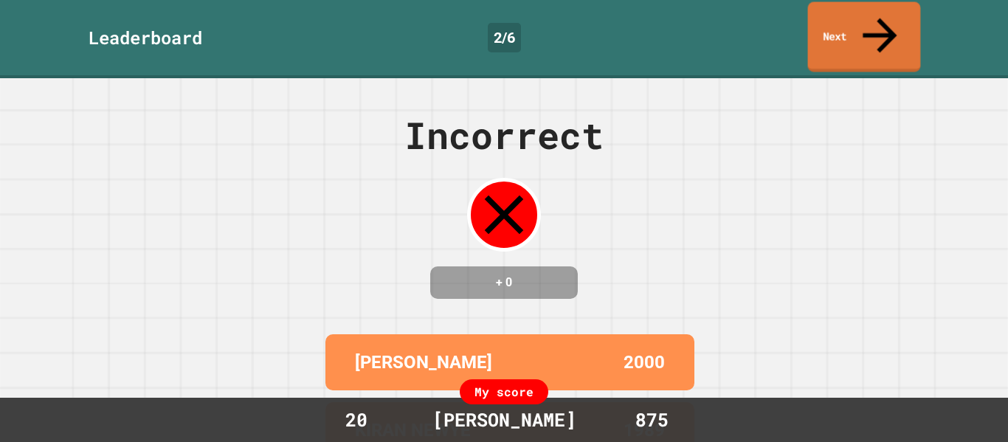
click at [828, 28] on link "Next" at bounding box center [864, 37] width 113 height 70
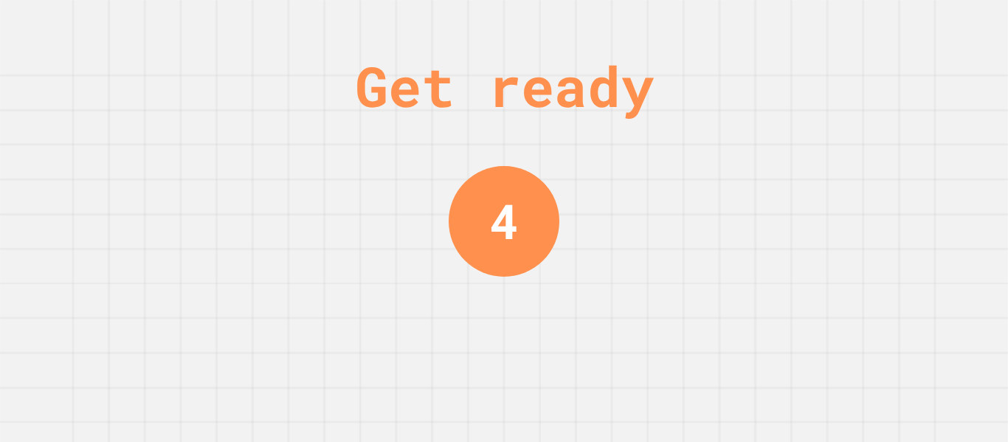
click at [828, 28] on div "Get ready 4" at bounding box center [504, 221] width 1008 height 442
click at [426, 232] on div "Get ready 4" at bounding box center [504, 221] width 1008 height 442
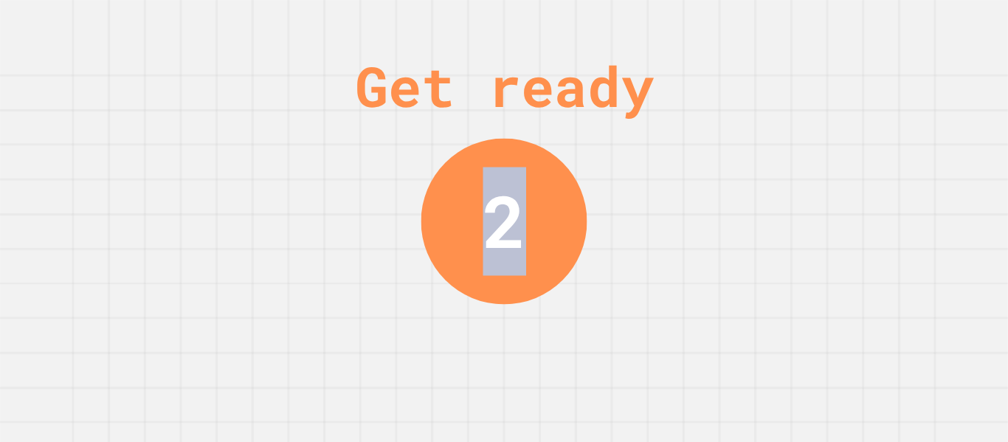
drag, startPoint x: 755, startPoint y: 238, endPoint x: 408, endPoint y: 212, distance: 347.7
click at [408, 212] on div "Get ready 2" at bounding box center [504, 221] width 1008 height 442
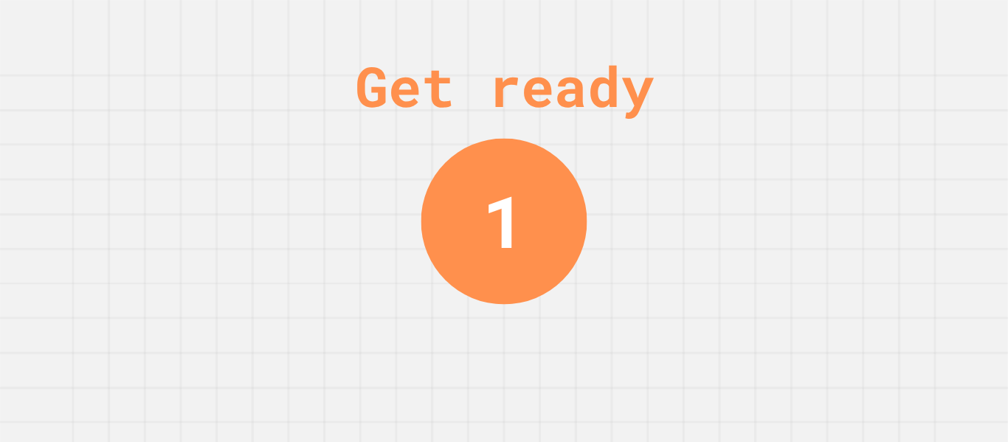
click at [408, 212] on div "Get ready 1" at bounding box center [504, 221] width 1008 height 442
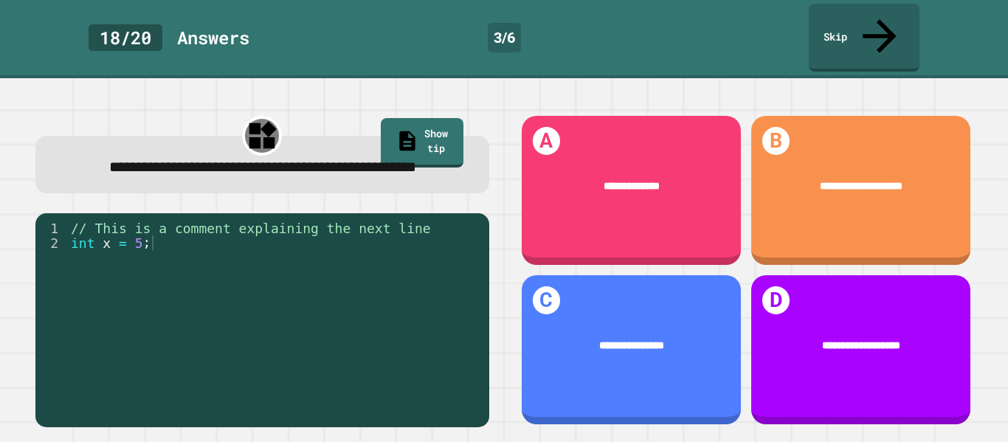
click at [296, 170] on div "**********" at bounding box center [262, 165] width 454 height 58
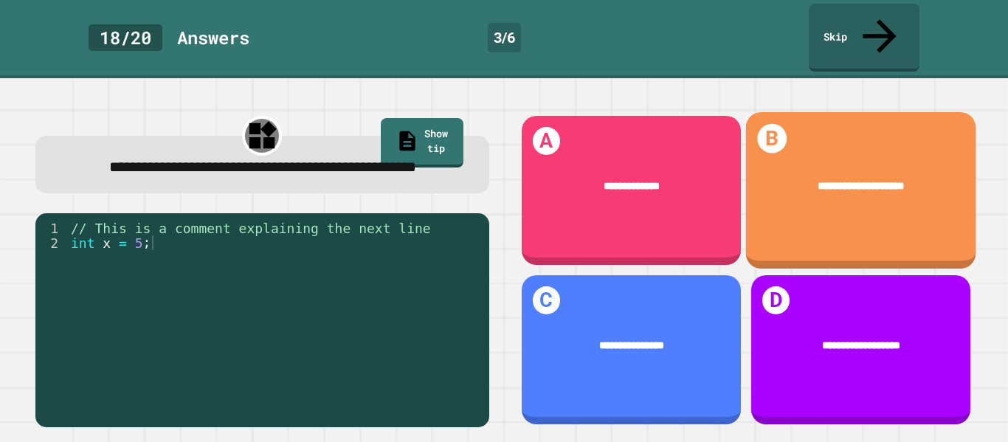
click at [791, 229] on div "**********" at bounding box center [860, 190] width 230 height 156
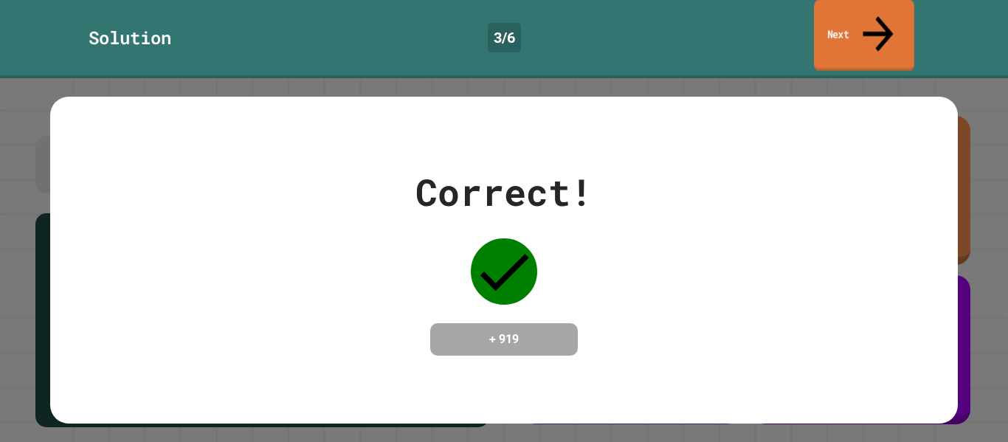
click at [836, 33] on link "Next" at bounding box center [864, 36] width 100 height 72
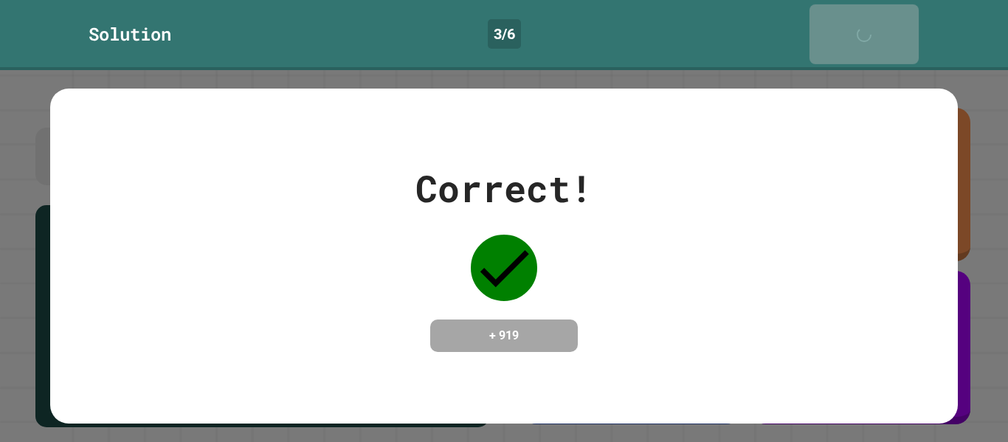
click at [836, 33] on link "Next" at bounding box center [863, 34] width 109 height 60
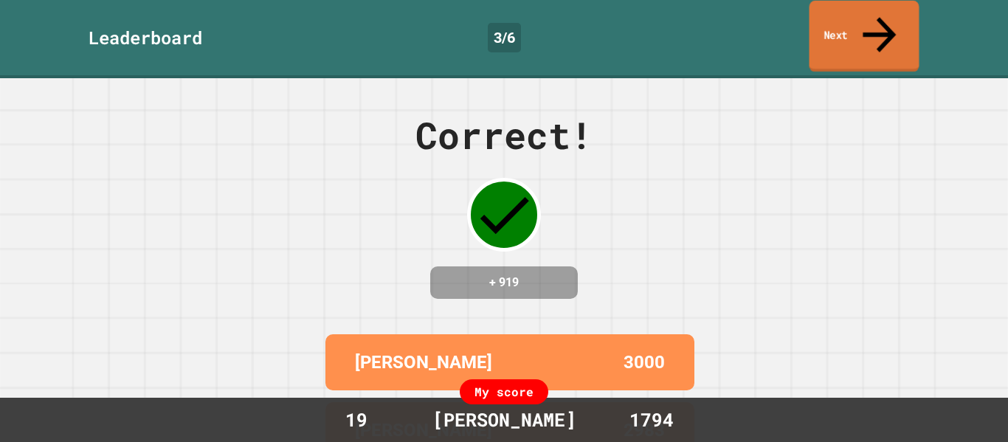
click at [836, 33] on link "Next" at bounding box center [864, 37] width 110 height 72
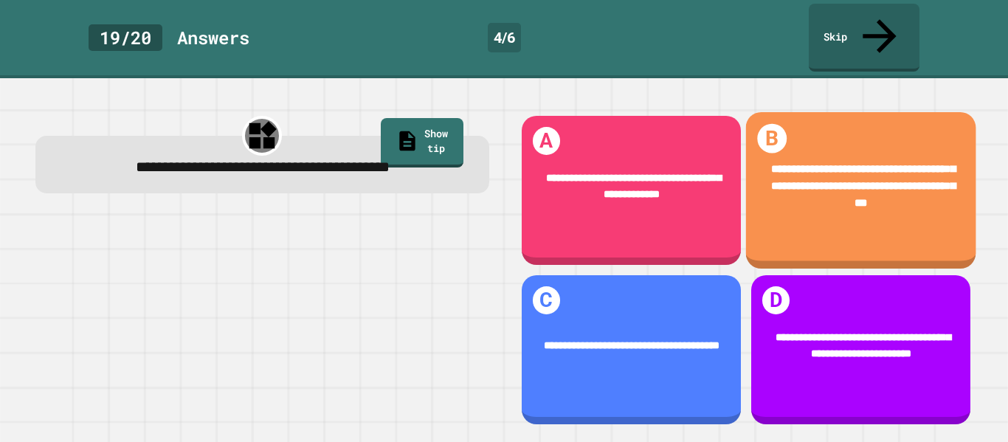
click at [811, 217] on div "**********" at bounding box center [860, 190] width 230 height 156
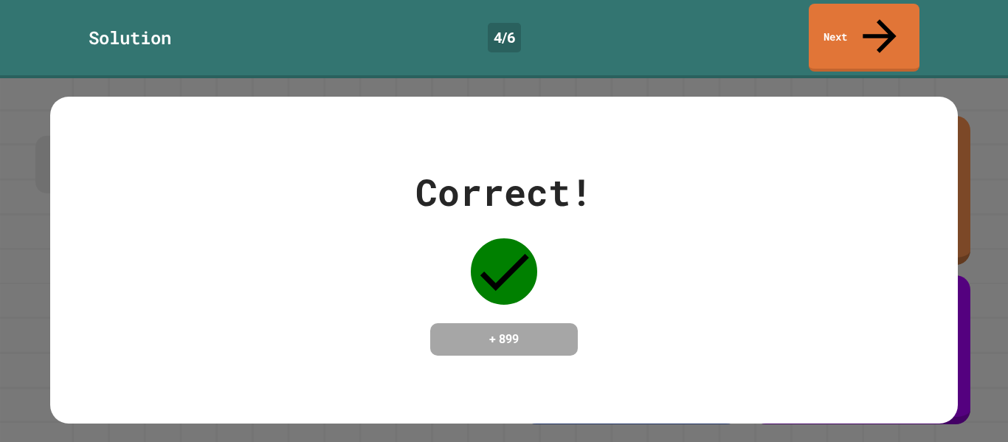
click at [850, 32] on link "Next" at bounding box center [863, 38] width 111 height 68
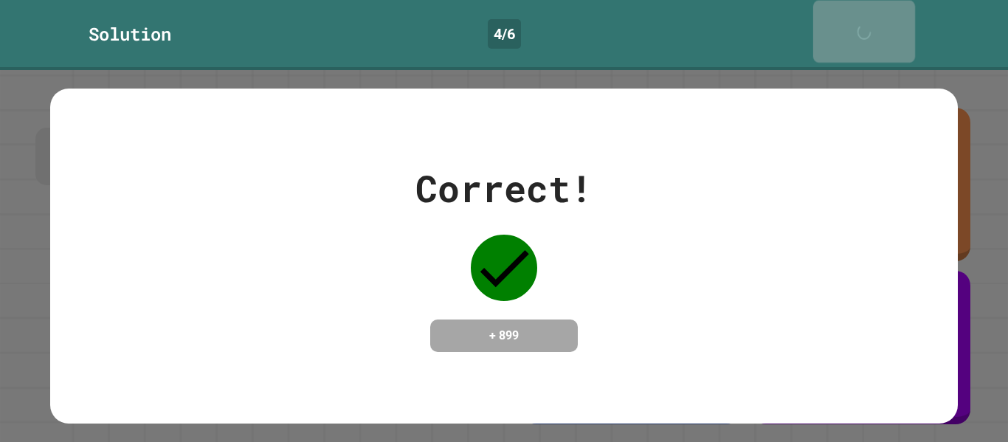
click at [850, 32] on link "Next" at bounding box center [864, 32] width 102 height 62
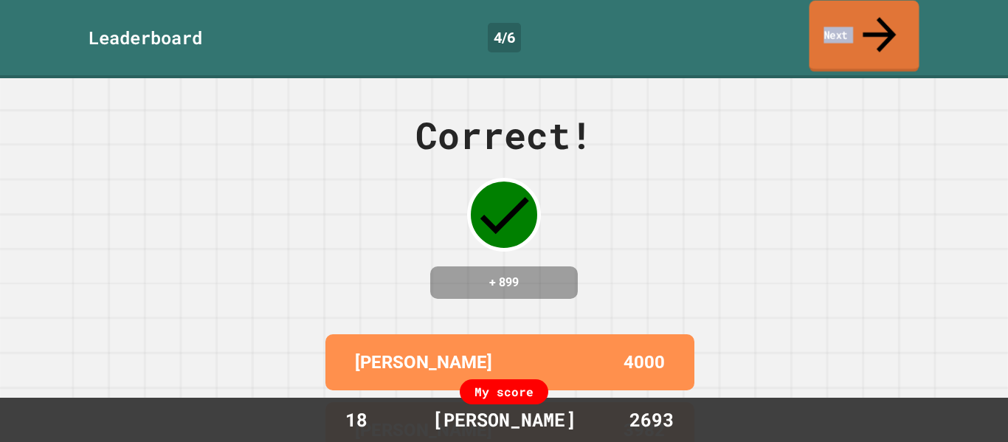
click at [850, 32] on link "Next" at bounding box center [864, 37] width 110 height 72
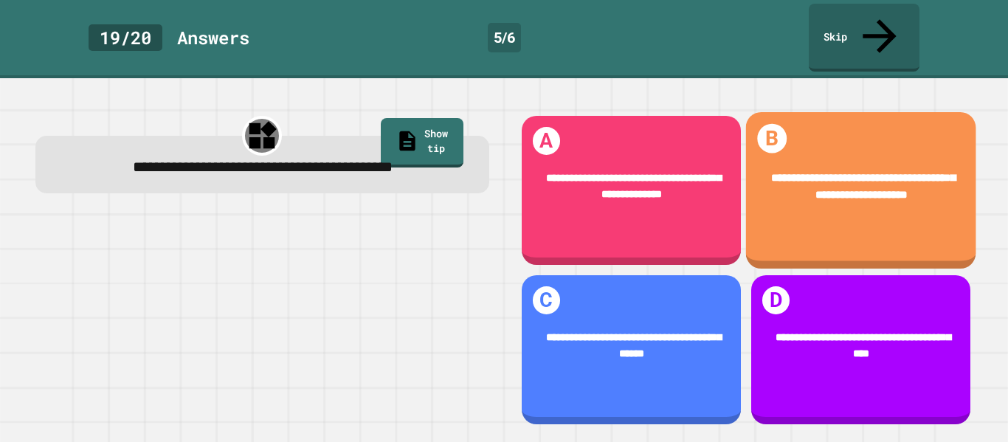
click at [789, 210] on div "**********" at bounding box center [860, 190] width 230 height 156
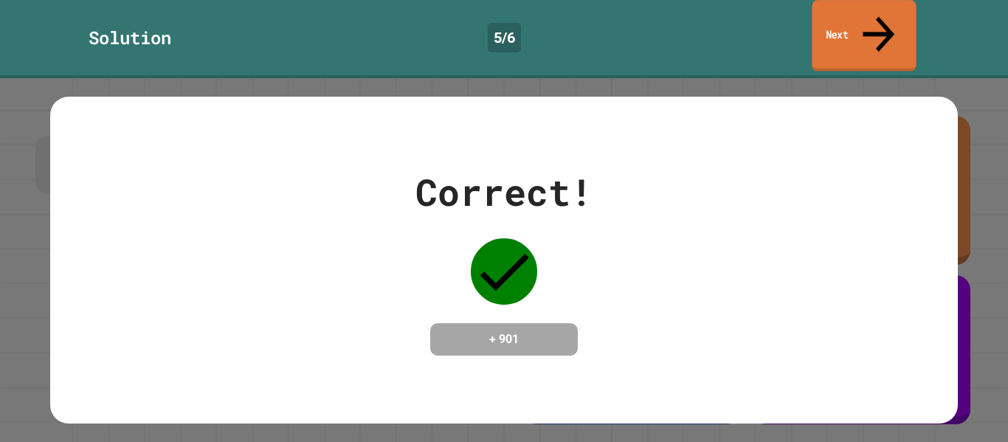
click at [835, 20] on link "Next" at bounding box center [863, 36] width 104 height 72
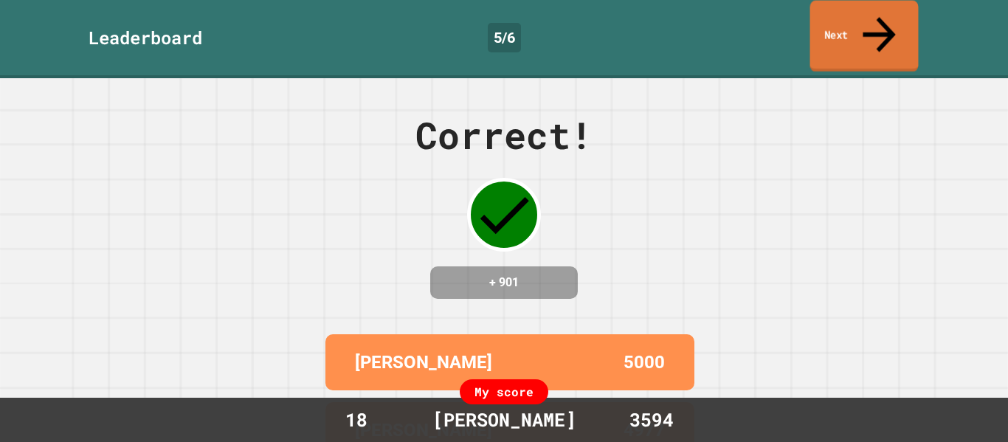
click at [835, 20] on link "Next" at bounding box center [864, 37] width 108 height 72
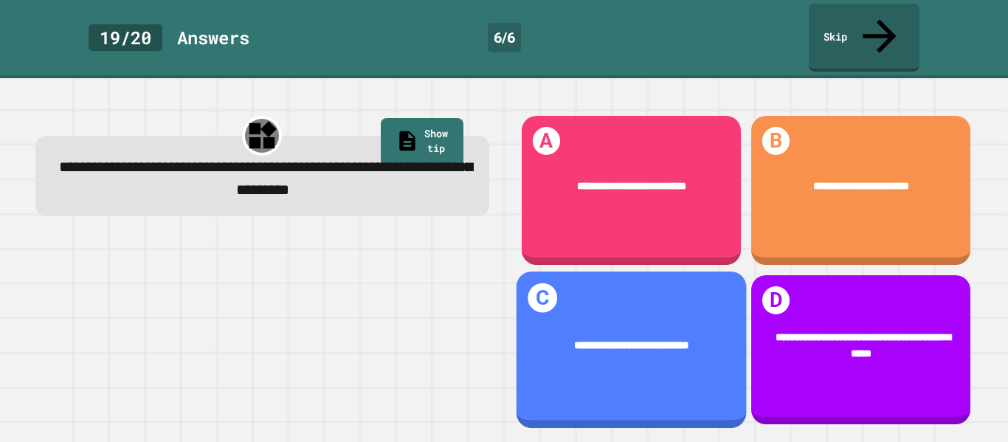
click at [665, 340] on span "**********" at bounding box center [631, 345] width 114 height 11
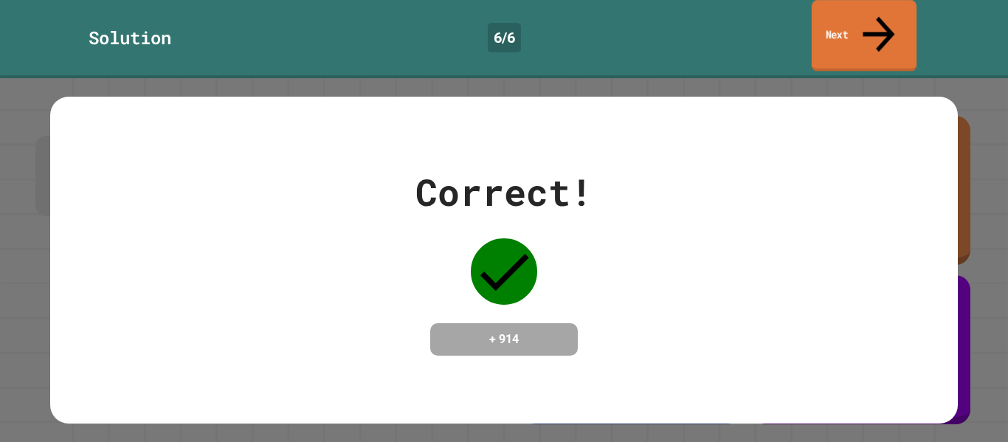
click at [830, 18] on link "Next" at bounding box center [863, 36] width 105 height 72
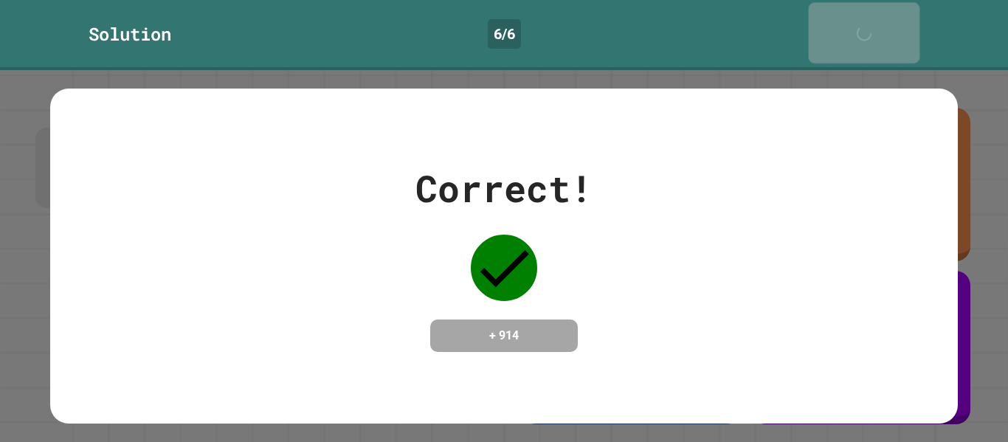
click at [830, 18] on link "Next" at bounding box center [863, 32] width 111 height 60
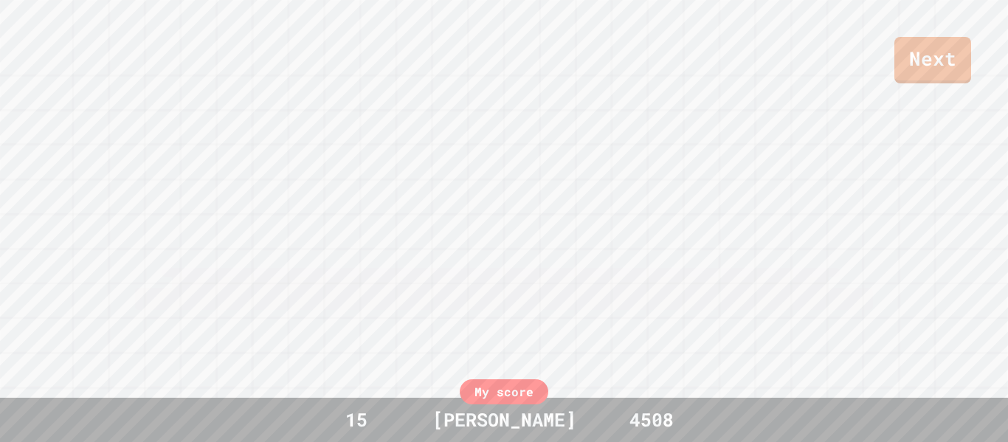
click at [830, 18] on div "Next" at bounding box center [504, 41] width 1008 height 83
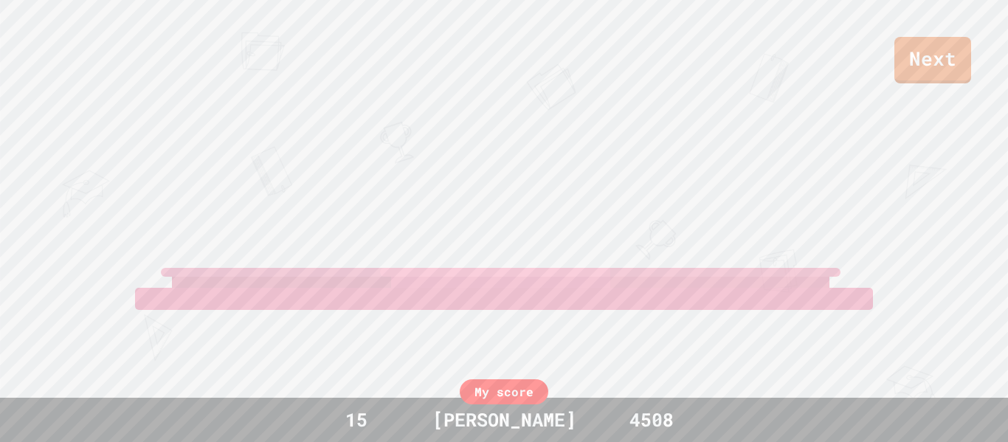
click at [830, 18] on div "Next" at bounding box center [504, 41] width 1008 height 83
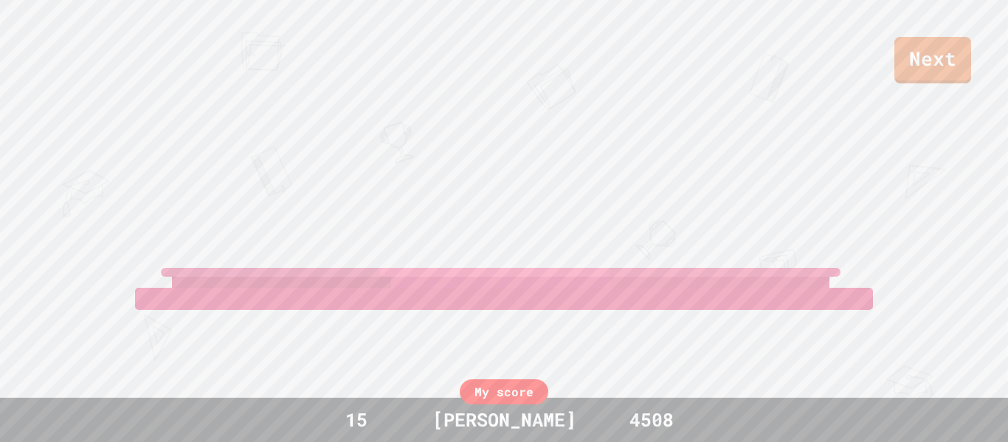
click at [830, 18] on div "Next" at bounding box center [504, 41] width 1008 height 83
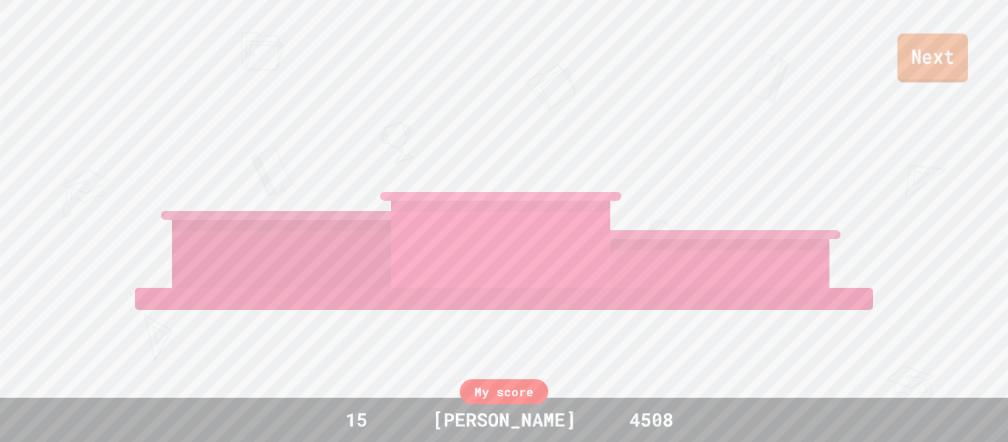
click at [924, 64] on link "Next" at bounding box center [932, 58] width 71 height 49
